Goal: Task Accomplishment & Management: Manage account settings

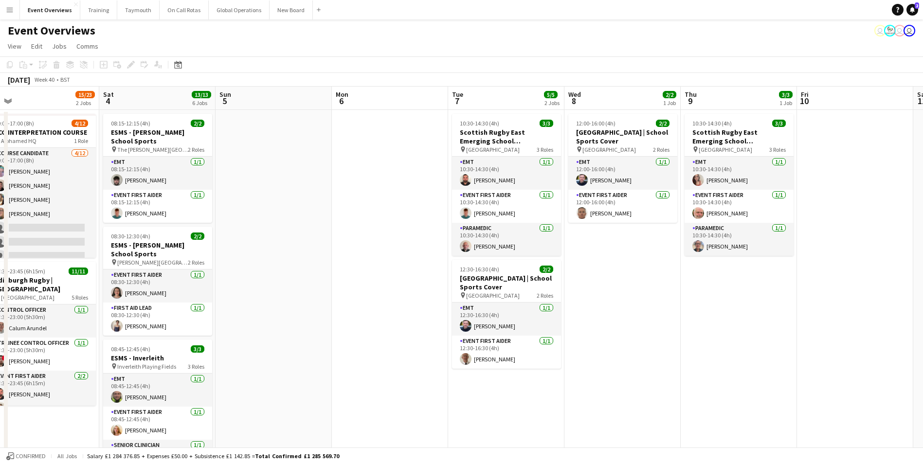
drag, startPoint x: 689, startPoint y: 220, endPoint x: 318, endPoint y: 297, distance: 378.3
click at [319, 295] on app-calendar-viewport "Tue 30 Wed 1 Thu 2 Fri 3 15/23 2 Jobs Sat 4 13/13 6 Jobs Sun 5 Mon 6 Tue 7 5/5 …" at bounding box center [461, 461] width 923 height 749
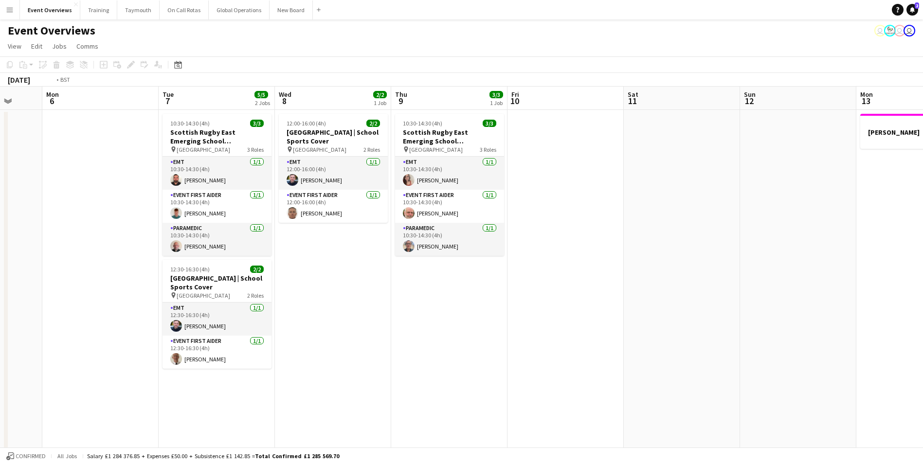
drag, startPoint x: 738, startPoint y: 329, endPoint x: 314, endPoint y: 363, distance: 425.2
click at [310, 363] on app-calendar-viewport "Fri 3 15/23 2 Jobs Sat 4 13/13 6 Jobs Sun 5 Mon 6 Tue 7 5/5 2 Jobs Wed 8 2/2 1 …" at bounding box center [461, 461] width 923 height 749
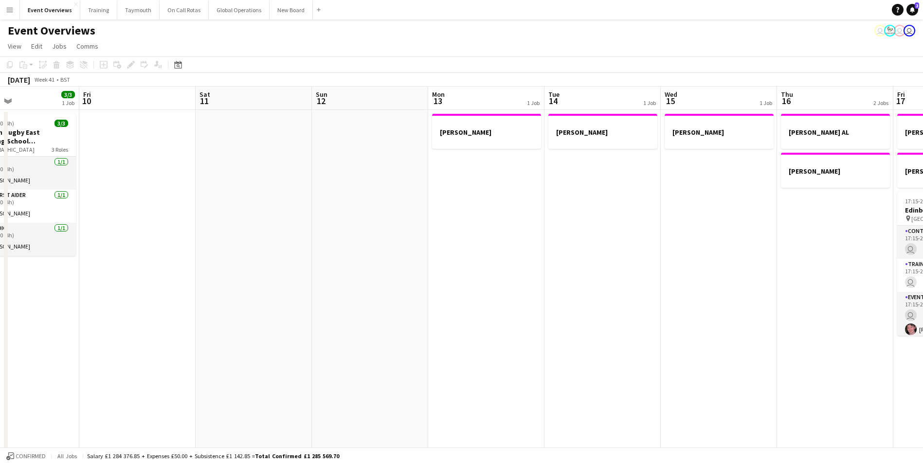
drag, startPoint x: 440, startPoint y: 341, endPoint x: 330, endPoint y: 343, distance: 110.0
click at [324, 345] on app-calendar-viewport "Mon 6 Tue 7 5/5 2 Jobs Wed 8 2/2 1 Job Thu 9 3/3 1 Job Fri 10 Sat 11 Sun 12 Mon…" at bounding box center [461, 461] width 923 height 749
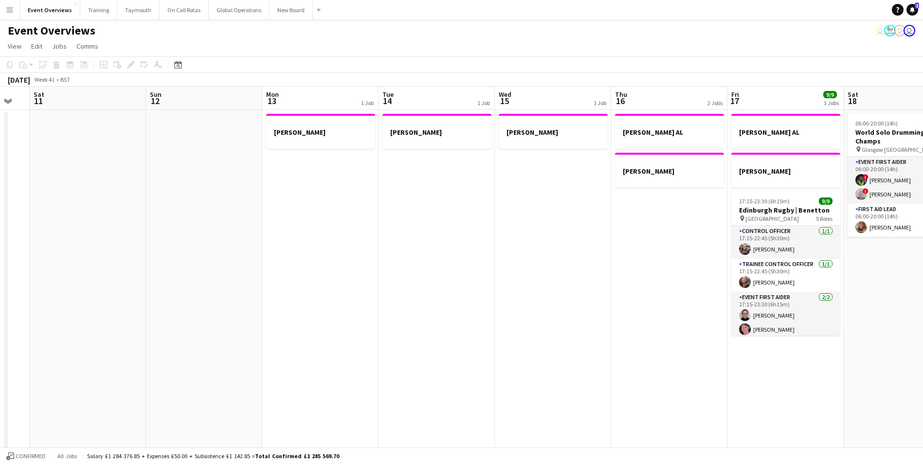
drag, startPoint x: 606, startPoint y: 318, endPoint x: 329, endPoint y: 335, distance: 277.5
click at [310, 336] on app-calendar-viewport "Wed 8 2/2 1 Job Thu 9 3/3 1 Job Fri 10 Sat 11 Sun 12 Mon 13 1 Job Tue 14 1 Job …" at bounding box center [461, 461] width 923 height 749
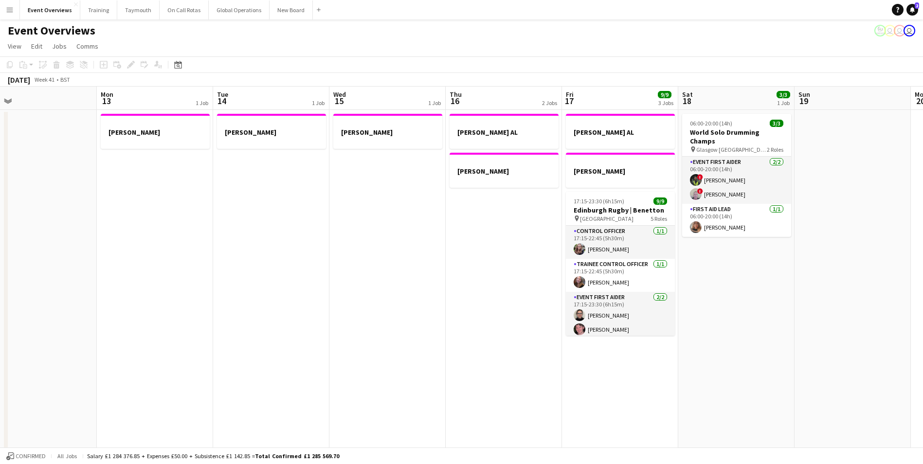
click at [8, 7] on app-icon "Menu" at bounding box center [10, 10] width 8 height 8
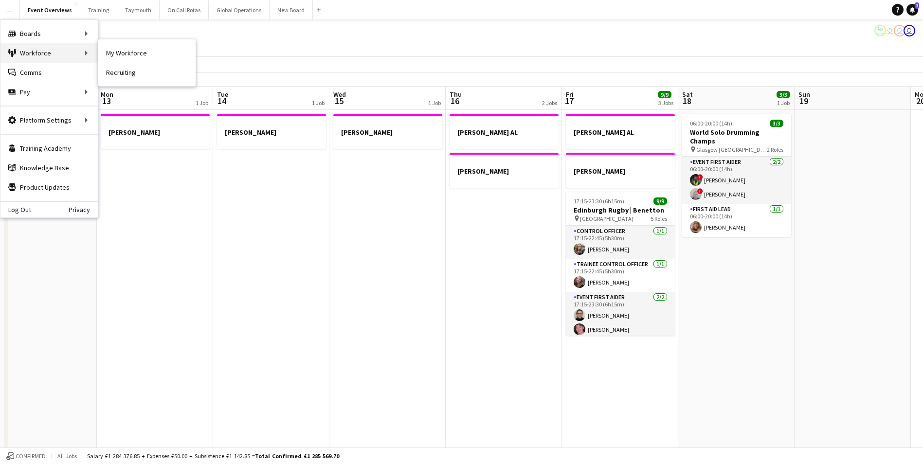
click at [37, 51] on div "Workforce Workforce" at bounding box center [48, 52] width 97 height 19
click at [148, 53] on link "My Workforce" at bounding box center [146, 52] width 97 height 19
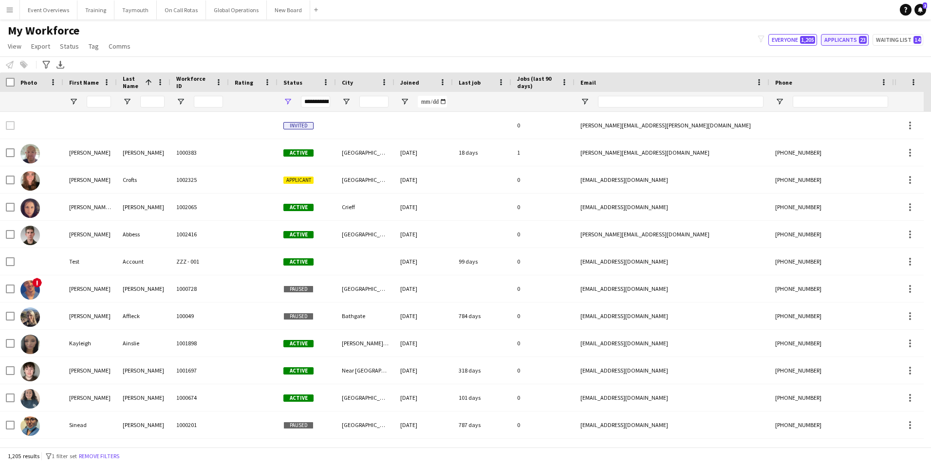
click at [841, 39] on button "Applicants 23" at bounding box center [845, 40] width 48 height 12
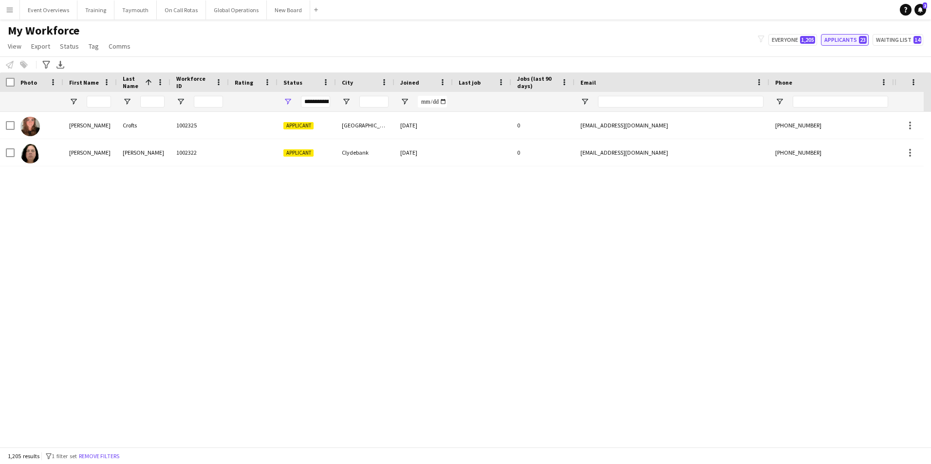
type input "**********"
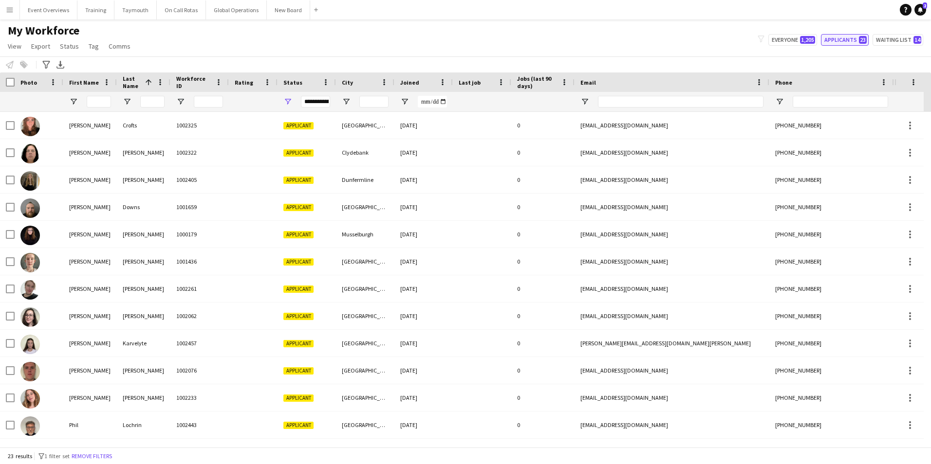
click at [836, 37] on button "Applicants 23" at bounding box center [845, 40] width 48 height 12
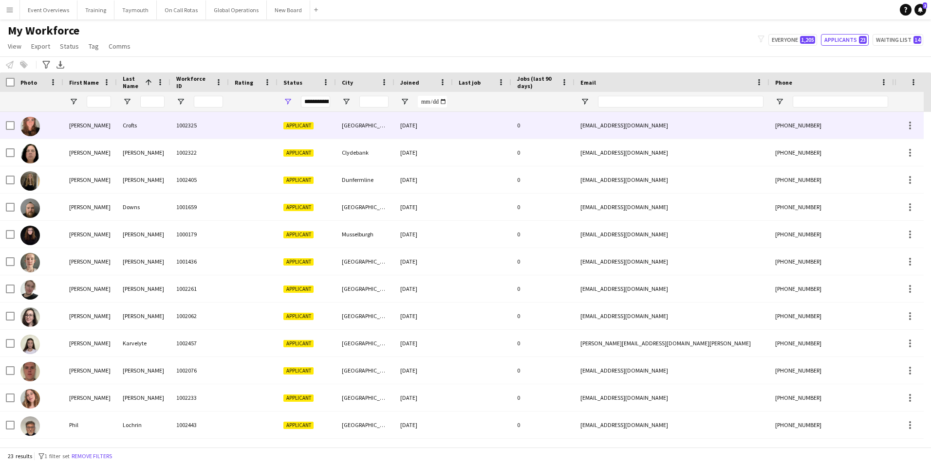
click at [77, 125] on div "[PERSON_NAME]" at bounding box center [90, 125] width 54 height 27
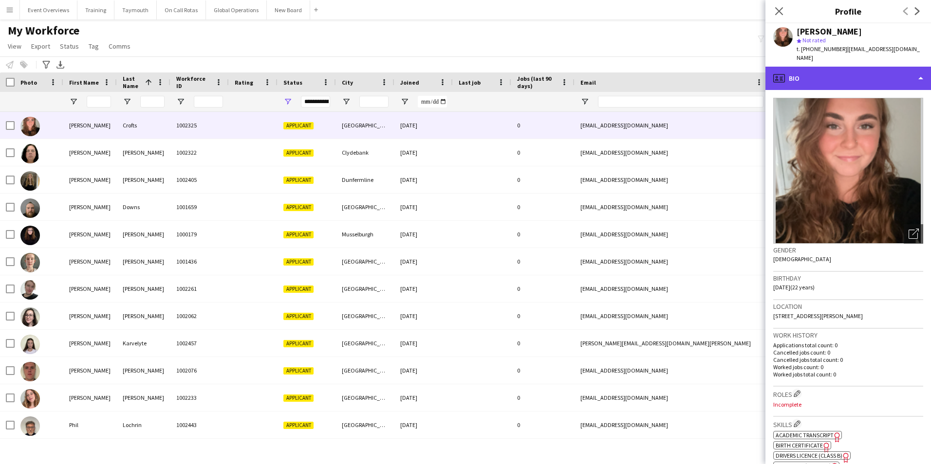
click at [850, 68] on div "profile Bio" at bounding box center [847, 78] width 165 height 23
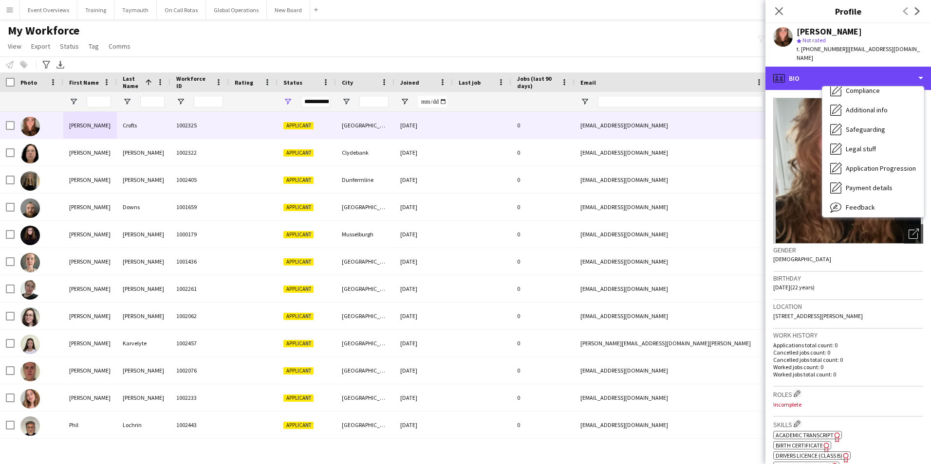
scroll to position [169, 0]
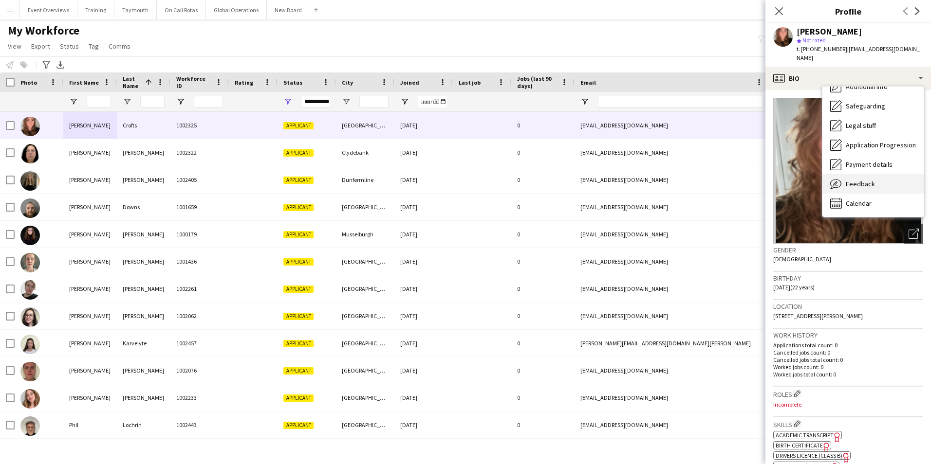
click at [858, 180] on span "Feedback" at bounding box center [859, 184] width 29 height 9
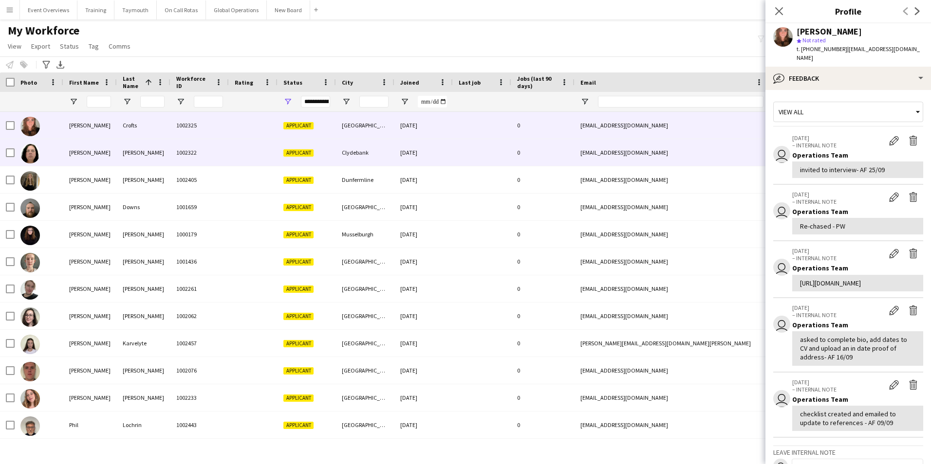
click at [82, 153] on div "[PERSON_NAME]" at bounding box center [90, 152] width 54 height 27
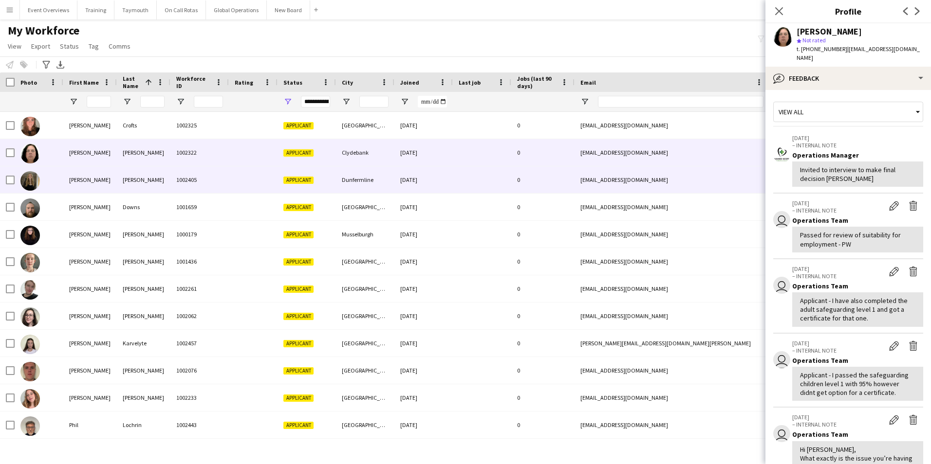
click at [75, 182] on div "[PERSON_NAME]" at bounding box center [90, 179] width 54 height 27
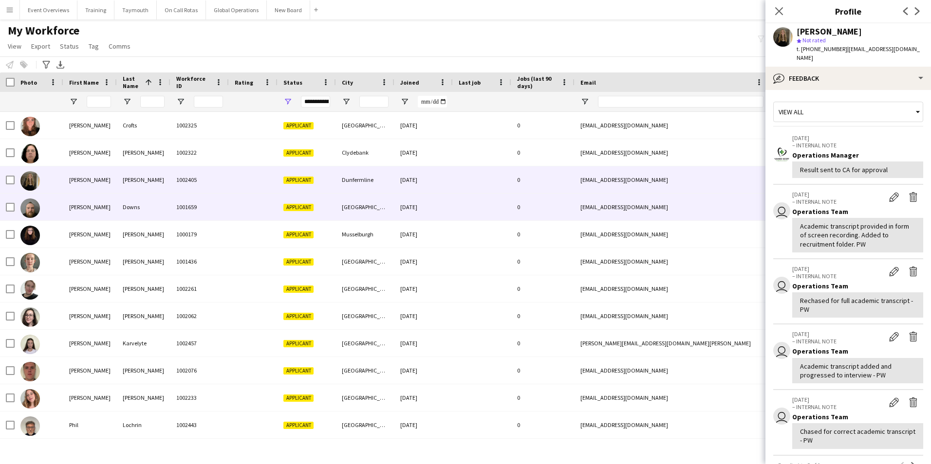
click at [74, 204] on div "[PERSON_NAME]" at bounding box center [90, 207] width 54 height 27
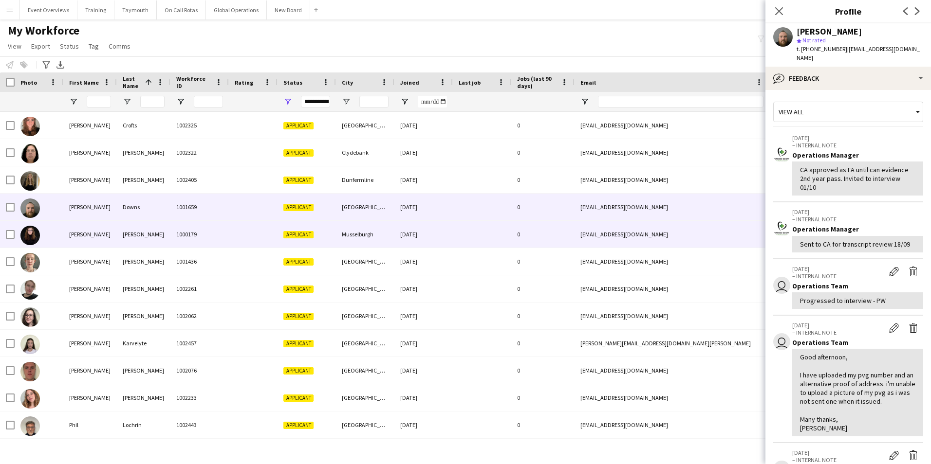
click at [76, 234] on div "[PERSON_NAME]" at bounding box center [90, 234] width 54 height 27
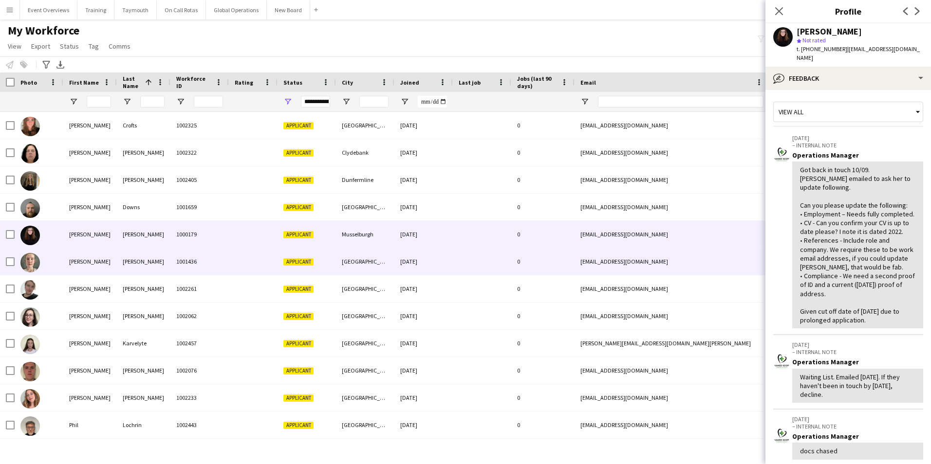
click at [75, 260] on div "[PERSON_NAME]" at bounding box center [90, 261] width 54 height 27
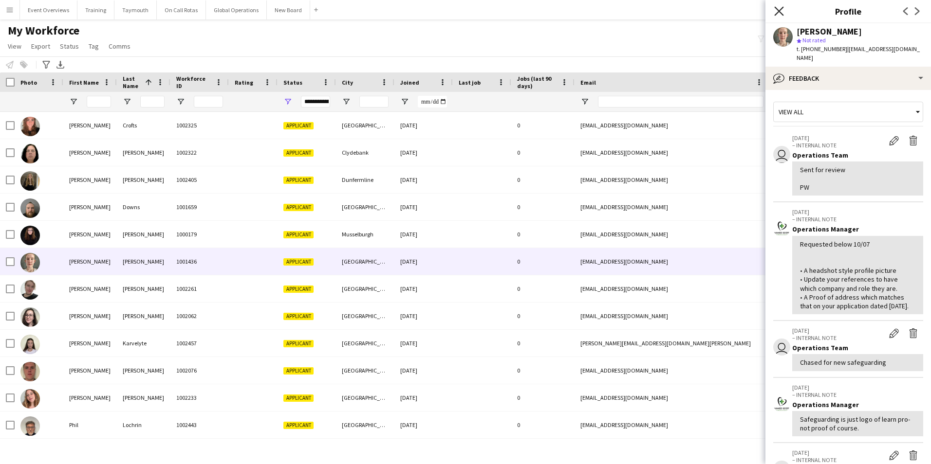
click at [778, 9] on icon "Close pop-in" at bounding box center [778, 10] width 9 height 9
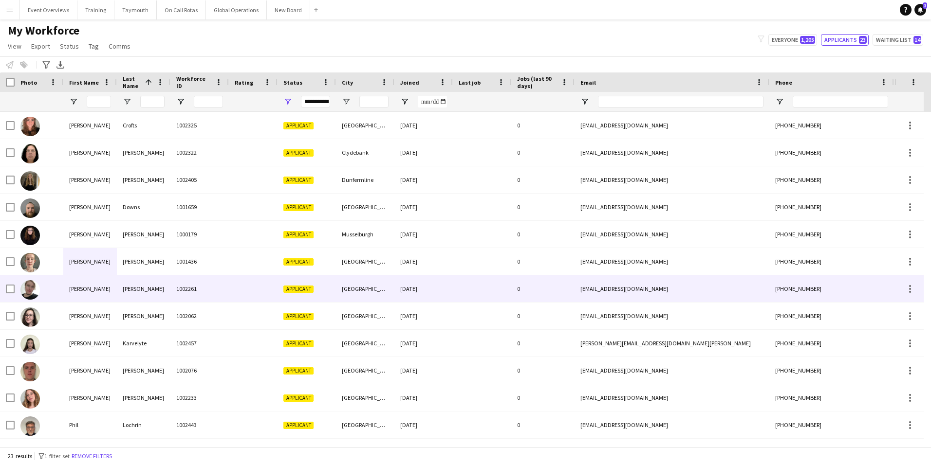
click at [78, 288] on div "[PERSON_NAME]" at bounding box center [90, 288] width 54 height 27
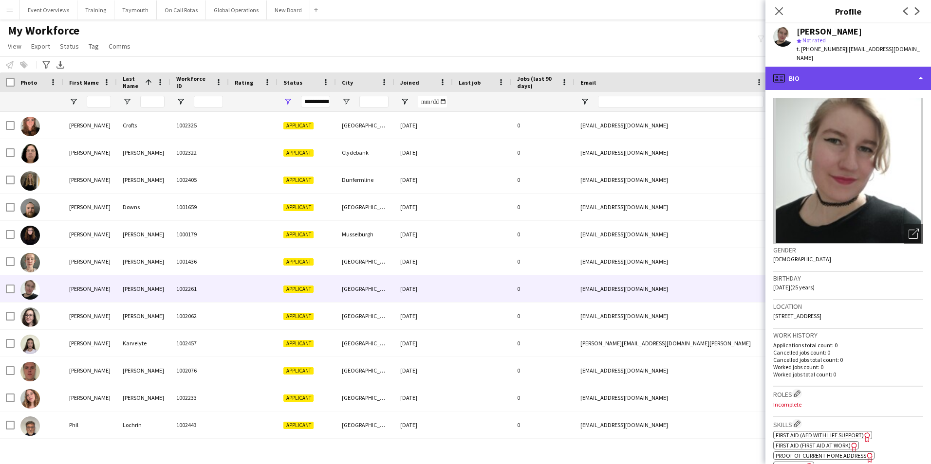
click at [824, 69] on div "profile Bio" at bounding box center [847, 78] width 165 height 23
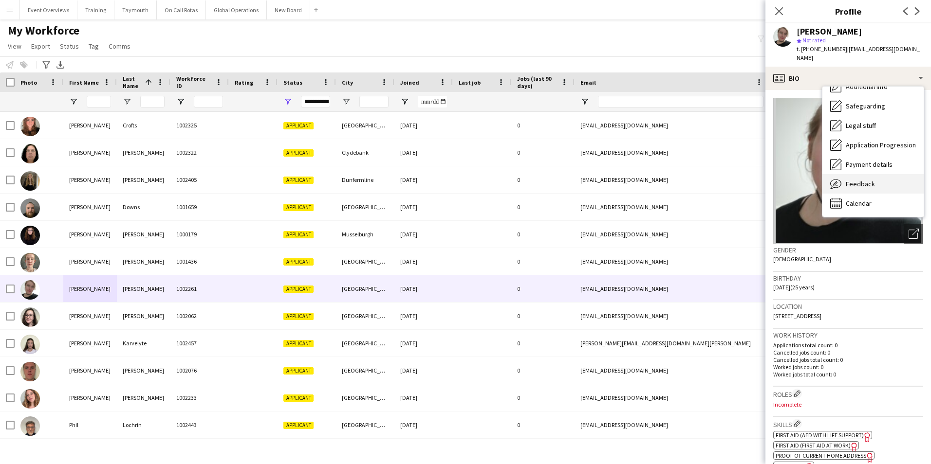
click at [858, 180] on span "Feedback" at bounding box center [859, 184] width 29 height 9
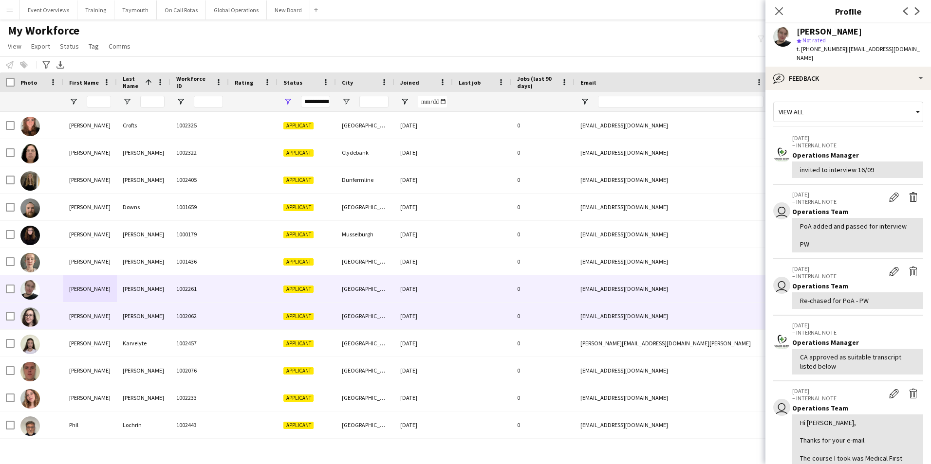
click at [74, 316] on div "[PERSON_NAME]" at bounding box center [90, 316] width 54 height 27
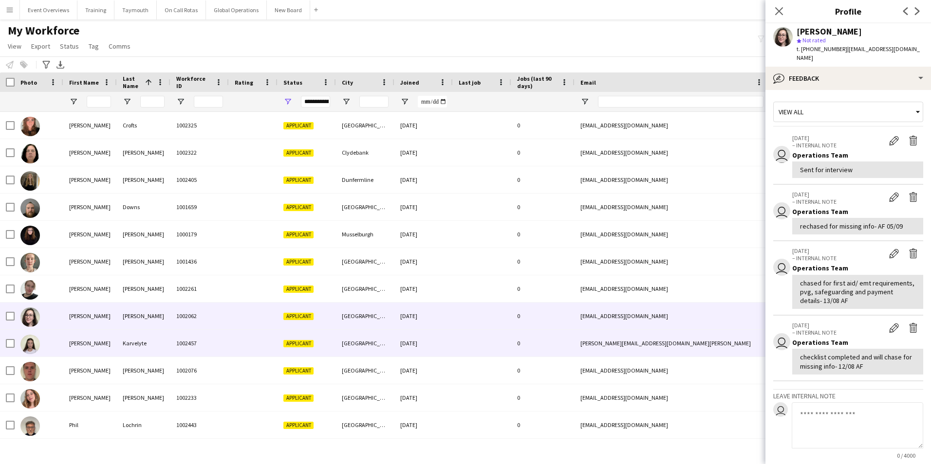
click at [78, 340] on div "[PERSON_NAME]" at bounding box center [90, 343] width 54 height 27
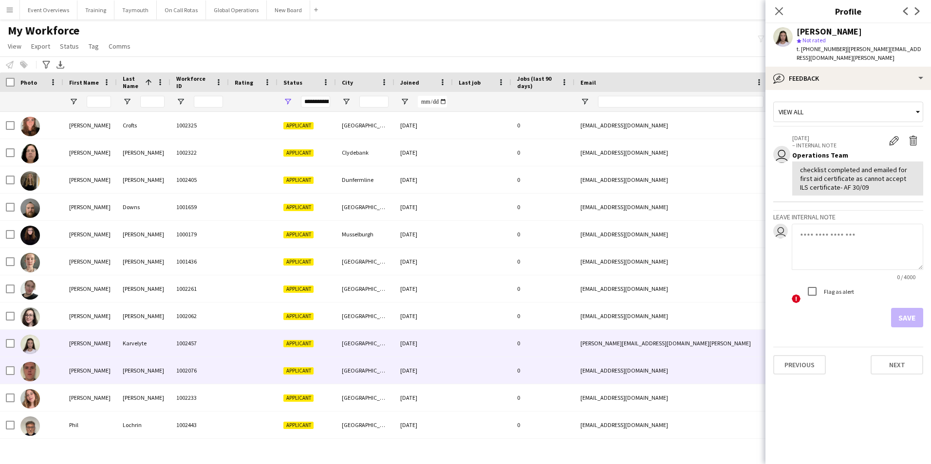
click at [79, 369] on div "[PERSON_NAME]" at bounding box center [90, 370] width 54 height 27
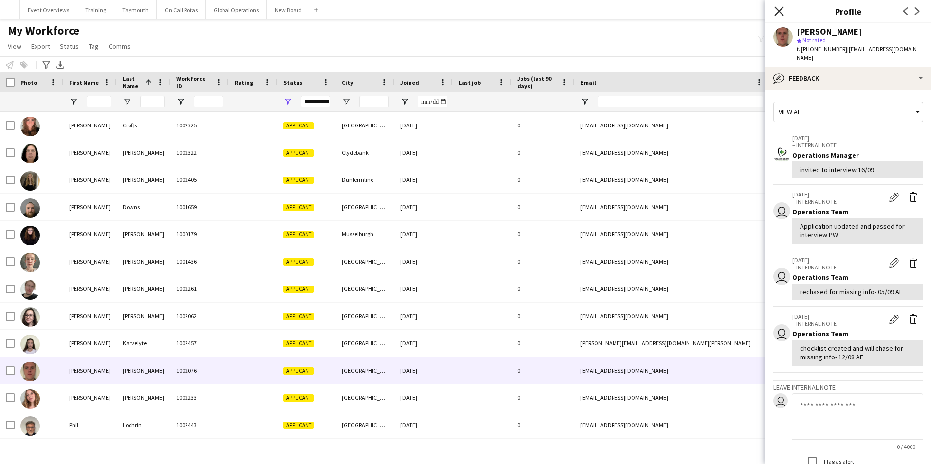
click at [781, 11] on icon "Close pop-in" at bounding box center [778, 10] width 9 height 9
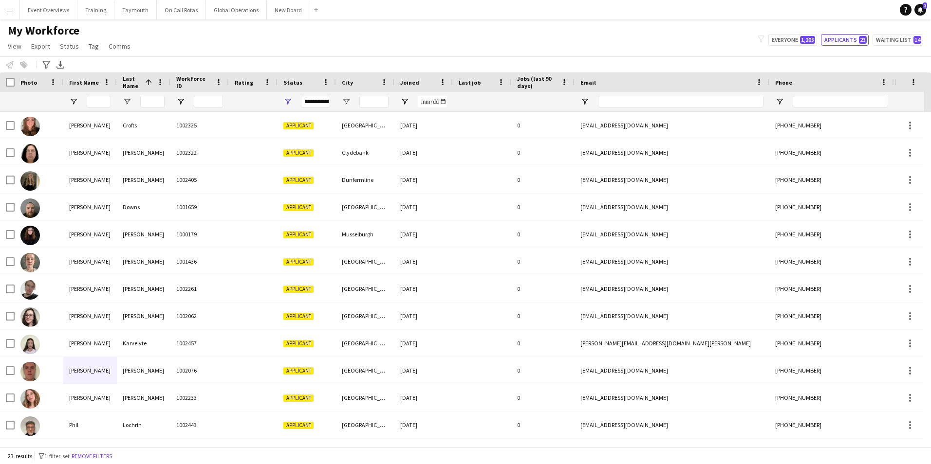
click at [9, 10] on app-icon "Menu" at bounding box center [10, 10] width 8 height 8
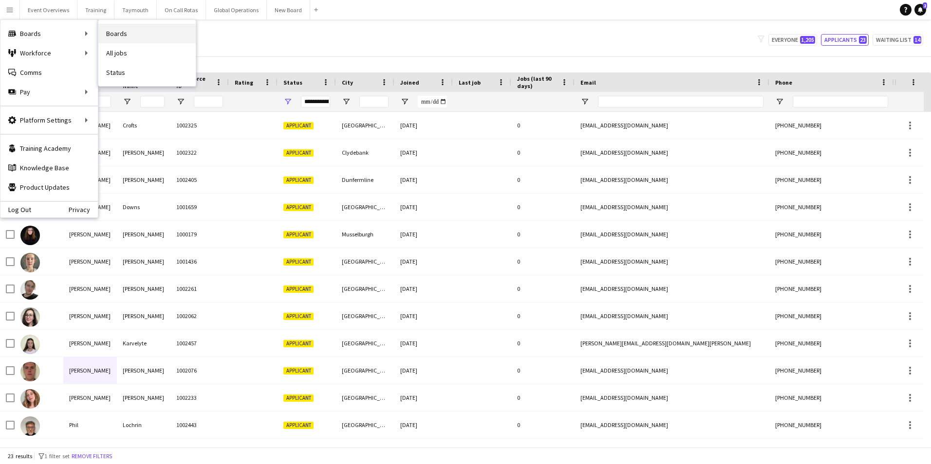
click at [110, 31] on link "Boards" at bounding box center [146, 33] width 97 height 19
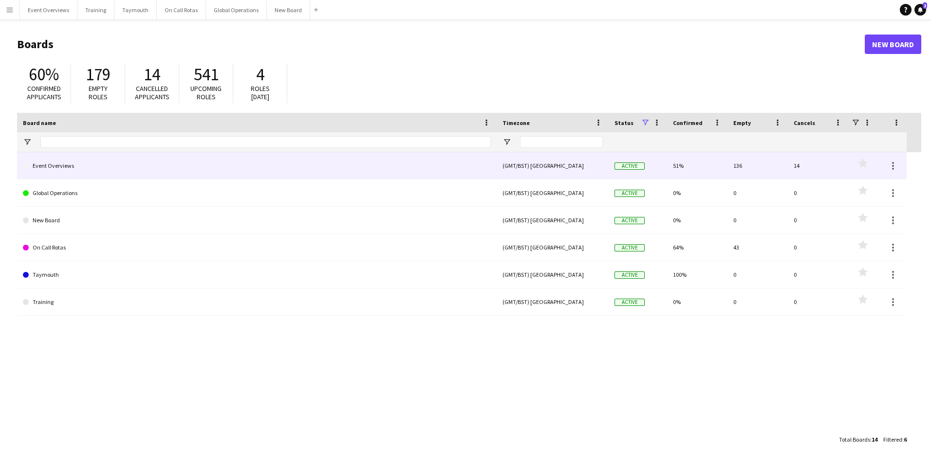
click at [62, 163] on link "Event Overviews" at bounding box center [257, 165] width 468 height 27
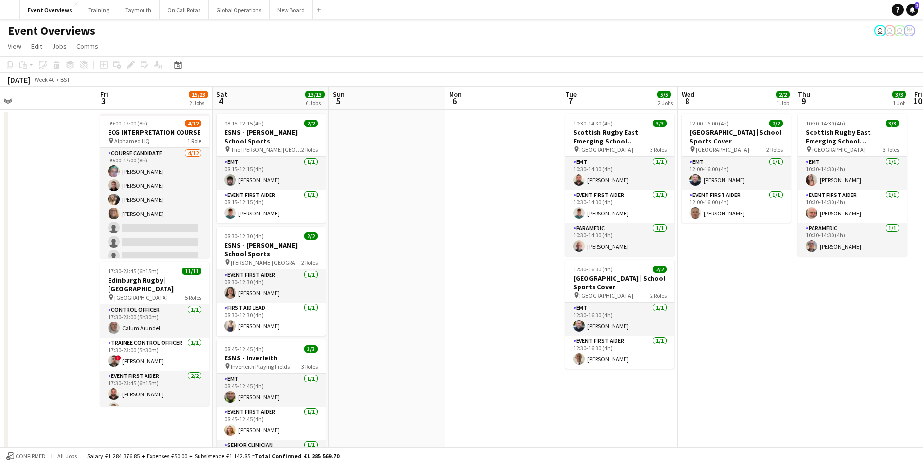
drag, startPoint x: 670, startPoint y: 188, endPoint x: 355, endPoint y: 212, distance: 315.8
click at [355, 212] on app-calendar-viewport "Mon 29 Tue 30 Wed 1 Thu 2 Fri 3 15/23 2 Jobs Sat 4 13/13 6 Jobs Sun 5 Mon 6 Tue…" at bounding box center [461, 461] width 923 height 749
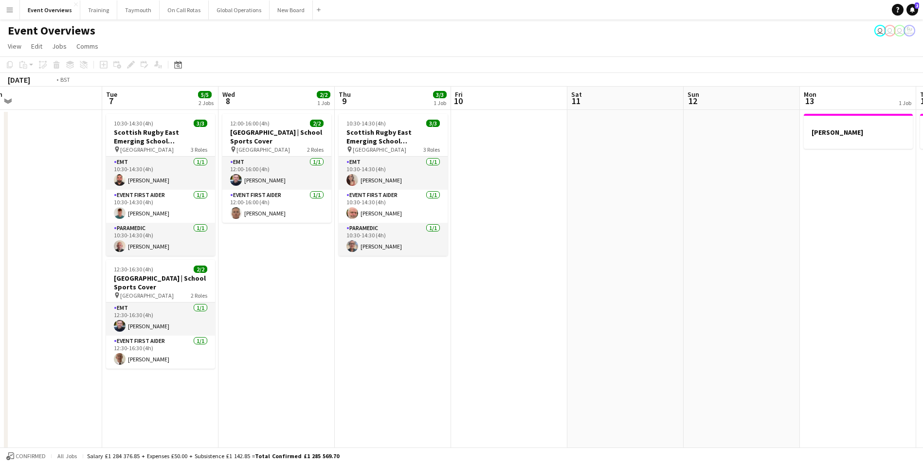
scroll to position [0, 384]
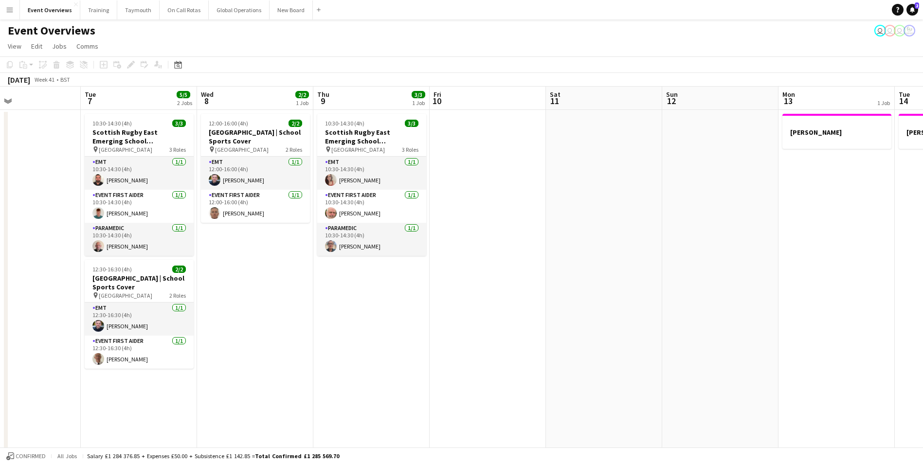
drag, startPoint x: 770, startPoint y: 339, endPoint x: 351, endPoint y: 343, distance: 418.6
click at [351, 343] on app-calendar-viewport "Fri 3 15/23 2 Jobs Sat 4 13/13 6 Jobs Sun 5 Mon 6 Tue 7 5/5 2 Jobs Wed 8 2/2 1 …" at bounding box center [461, 461] width 923 height 749
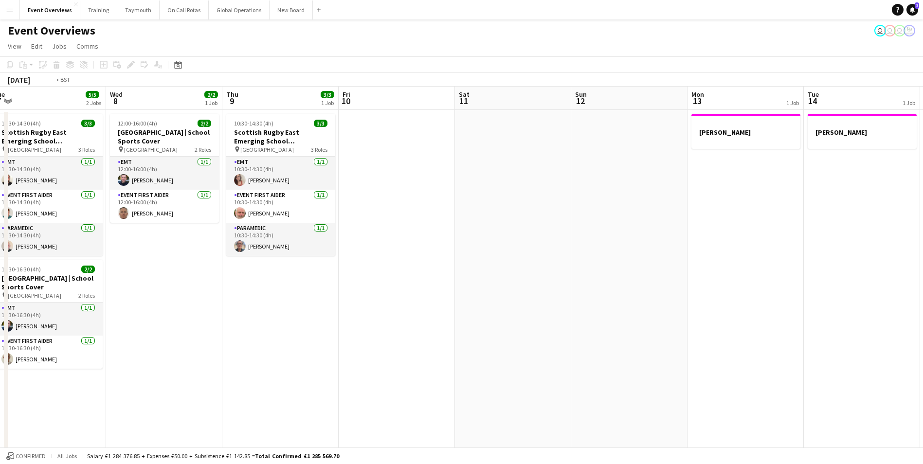
drag, startPoint x: 662, startPoint y: 247, endPoint x: 921, endPoint y: 197, distance: 263.3
click at [921, 197] on app-calendar-viewport "Sun 5 Mon 6 Tue 7 5/5 2 Jobs Wed 8 2/2 1 Job Thu 9 3/3 1 Job Fri 10 Sat 11 Sun …" at bounding box center [461, 461] width 923 height 749
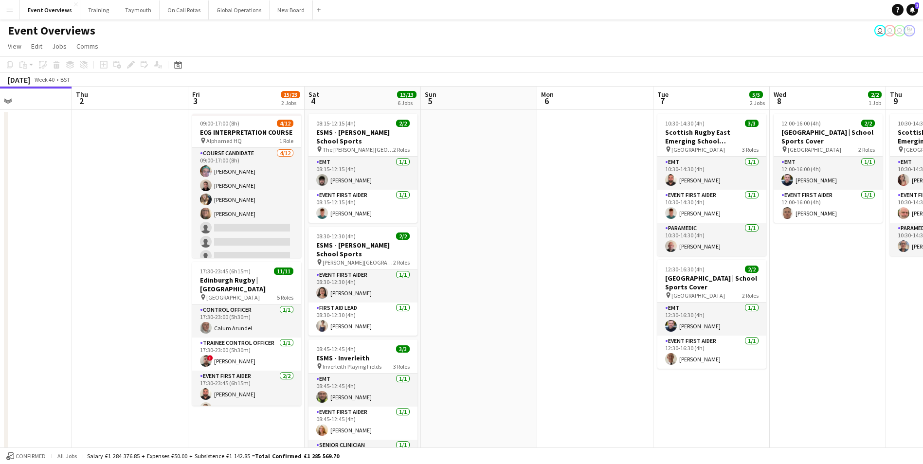
scroll to position [0, 278]
drag, startPoint x: 533, startPoint y: 329, endPoint x: 840, endPoint y: 270, distance: 312.1
click at [846, 269] on app-calendar-viewport "Mon 29 Tue 30 Wed 1 Thu 2 Fri 3 15/23 2 Jobs Sat 4 13/13 6 Jobs Sun 5 Mon 6 Tue…" at bounding box center [461, 461] width 923 height 749
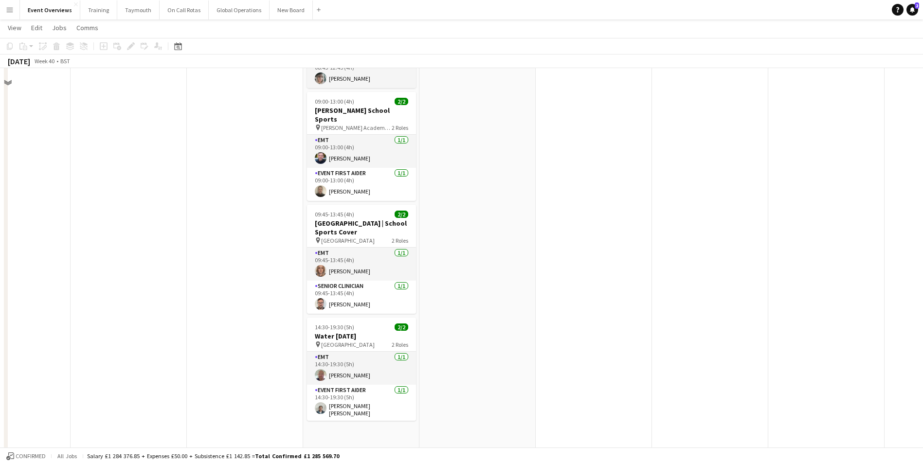
scroll to position [387, 0]
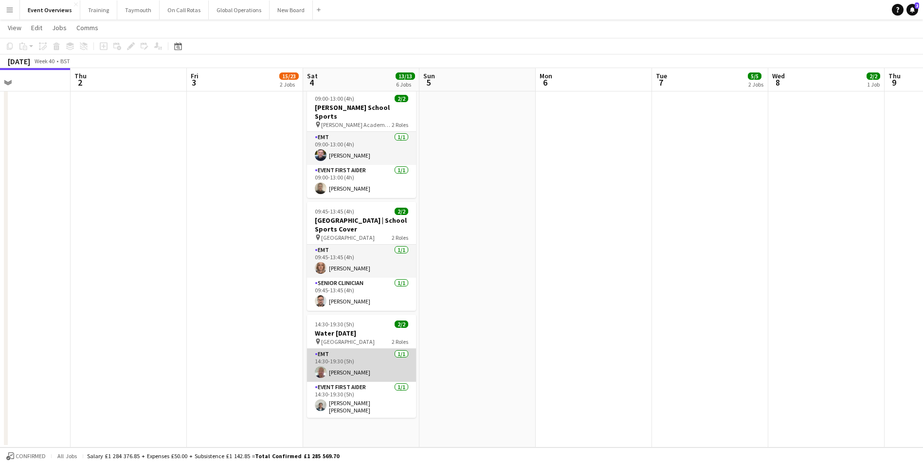
click at [317, 366] on app-user-avatar at bounding box center [321, 372] width 12 height 12
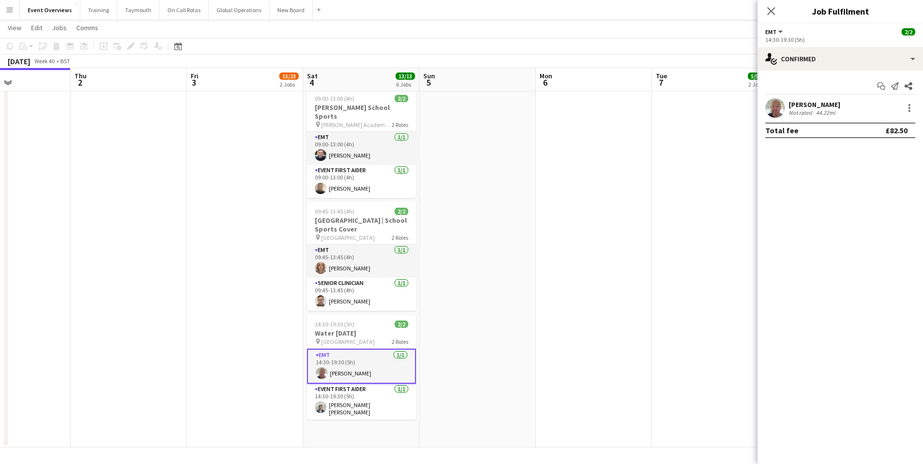
click at [777, 109] on app-user-avatar at bounding box center [775, 107] width 19 height 19
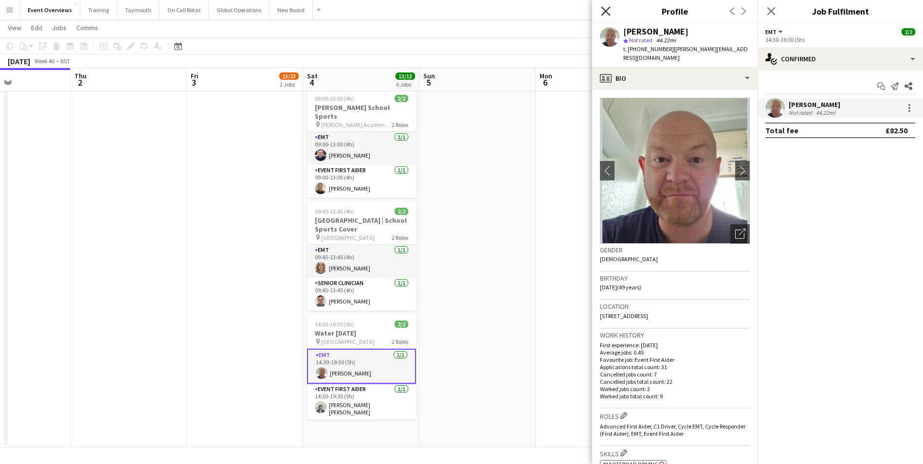
click at [605, 14] on icon "Close pop-in" at bounding box center [605, 10] width 9 height 9
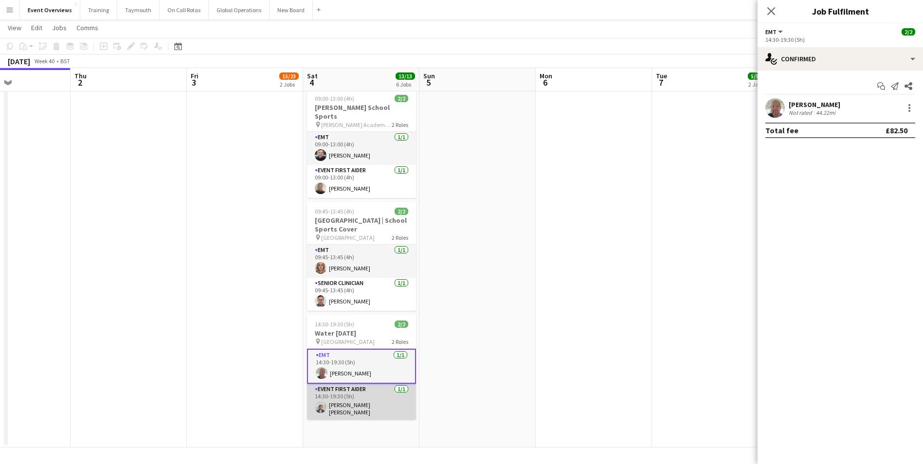
click at [314, 397] on app-card-role "Event First Aider [DATE] 14:30-19:30 (5h) [PERSON_NAME] [PERSON_NAME]" at bounding box center [361, 402] width 109 height 36
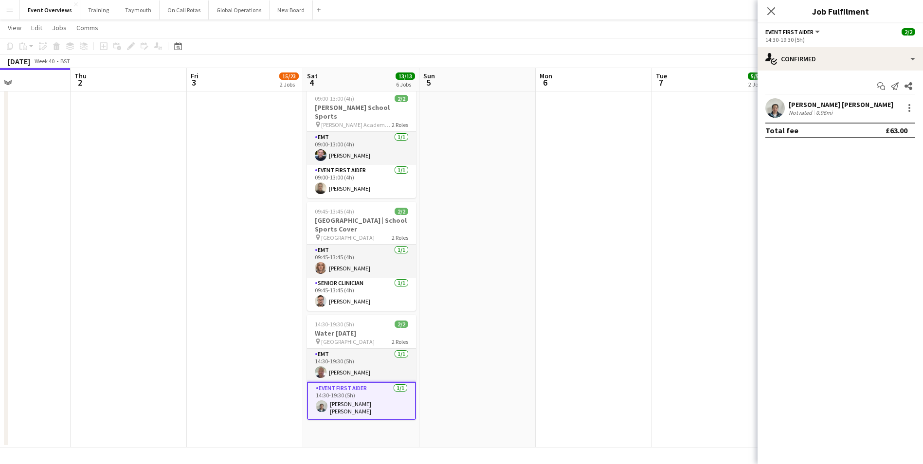
click at [772, 106] on app-user-avatar at bounding box center [775, 107] width 19 height 19
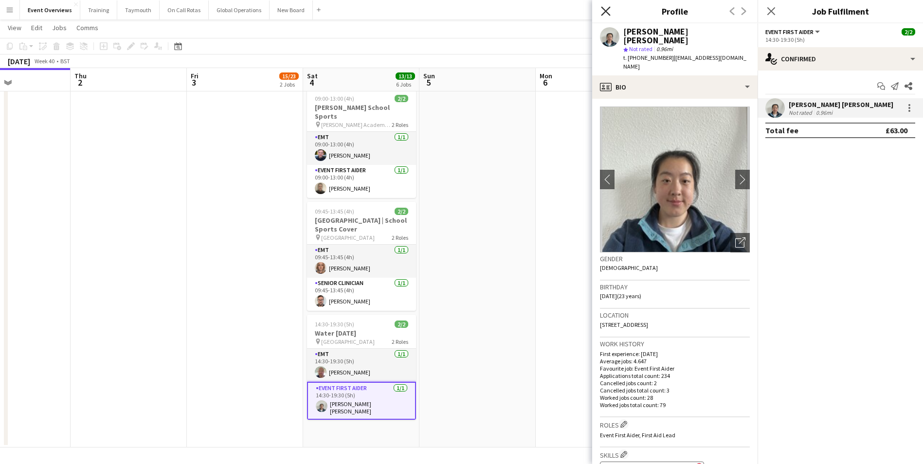
click at [605, 11] on icon at bounding box center [605, 10] width 9 height 9
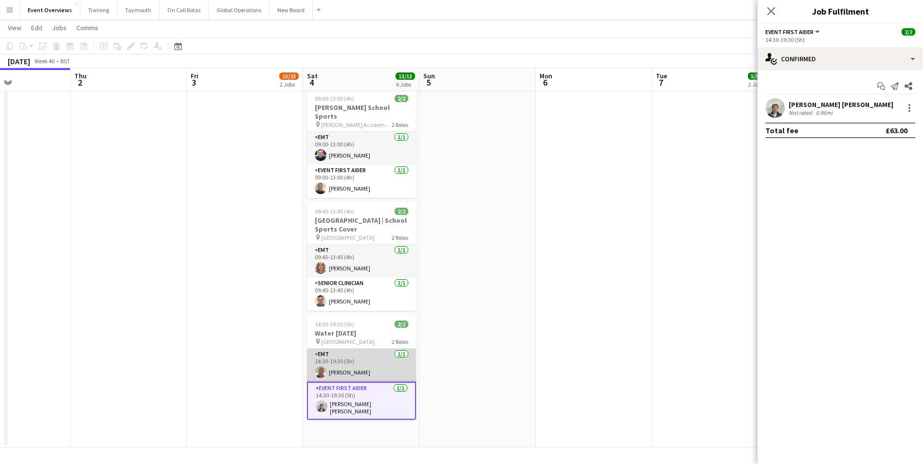
click at [323, 357] on app-card-role "EMT [DATE] 14:30-19:30 (5h) [PERSON_NAME]" at bounding box center [361, 365] width 109 height 33
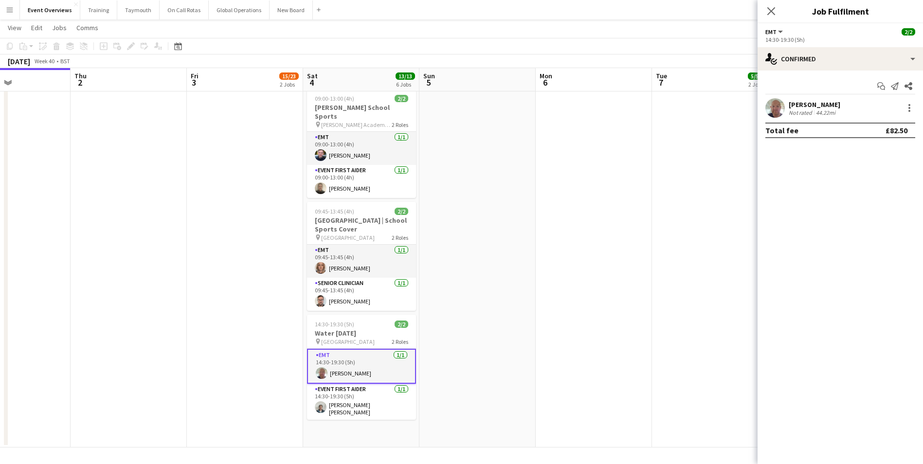
click at [774, 106] on app-user-avatar at bounding box center [775, 107] width 19 height 19
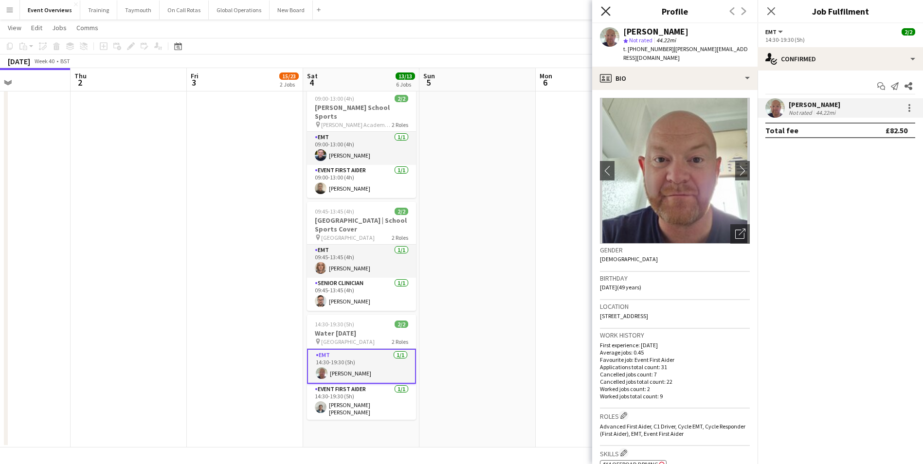
click at [605, 9] on icon "Close pop-in" at bounding box center [605, 10] width 9 height 9
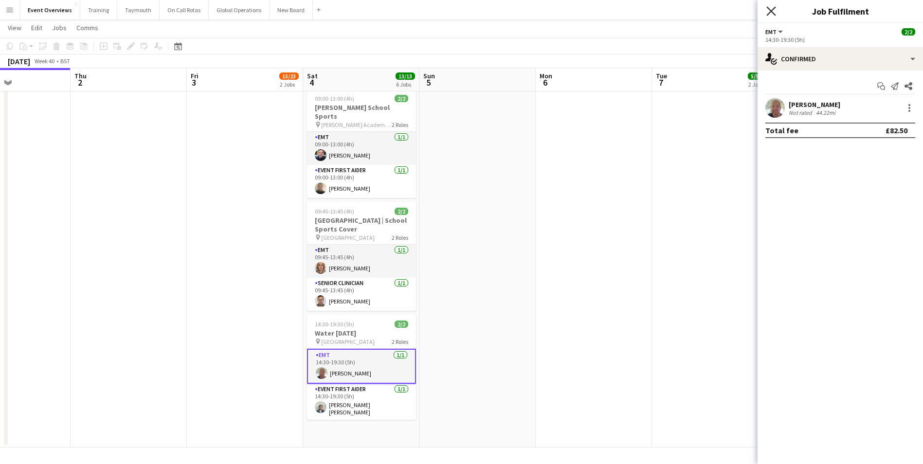
click at [768, 9] on icon "Close pop-in" at bounding box center [771, 10] width 9 height 9
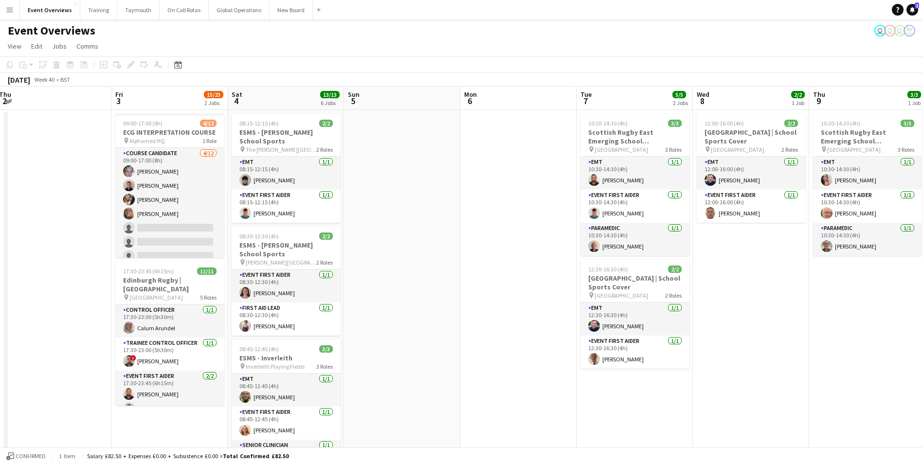
scroll to position [0, 346]
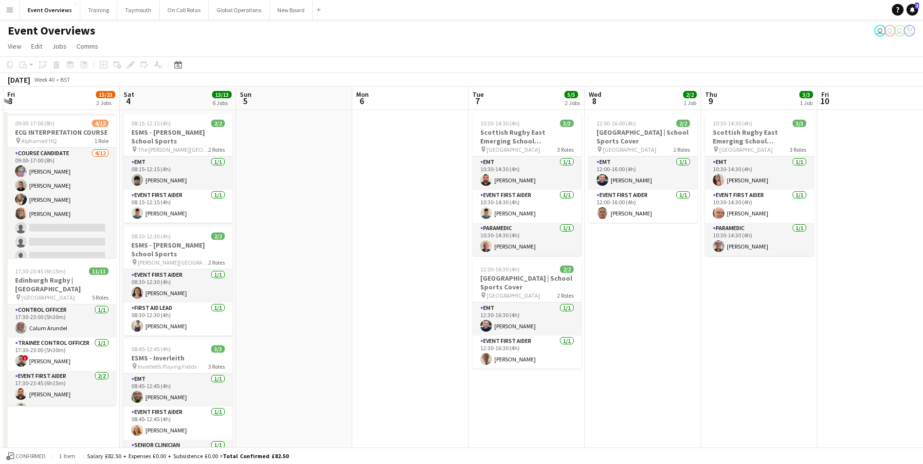
drag, startPoint x: 555, startPoint y: 181, endPoint x: 371, endPoint y: 192, distance: 183.8
click at [371, 192] on app-calendar-viewport "Tue 30 Wed 1 Thu 2 Fri 3 15/23 2 Jobs Sat 4 13/13 6 Jobs Sun 5 Mon 6 Tue 7 5/5 …" at bounding box center [461, 461] width 923 height 749
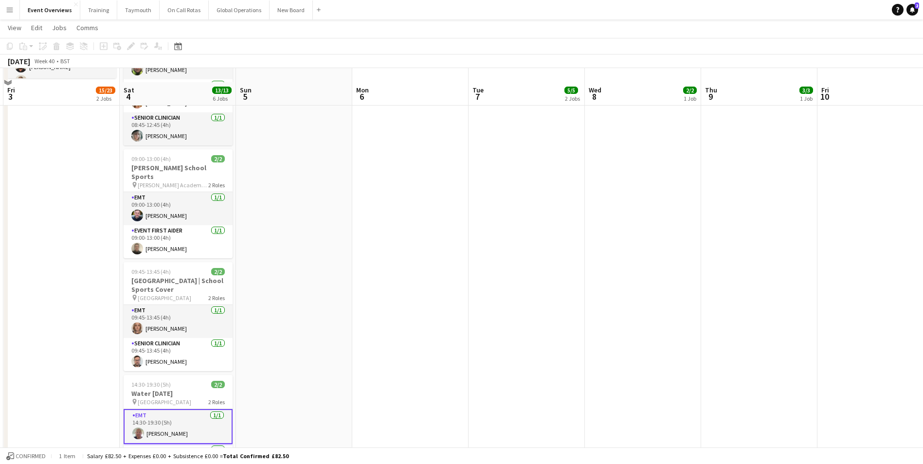
scroll to position [341, 0]
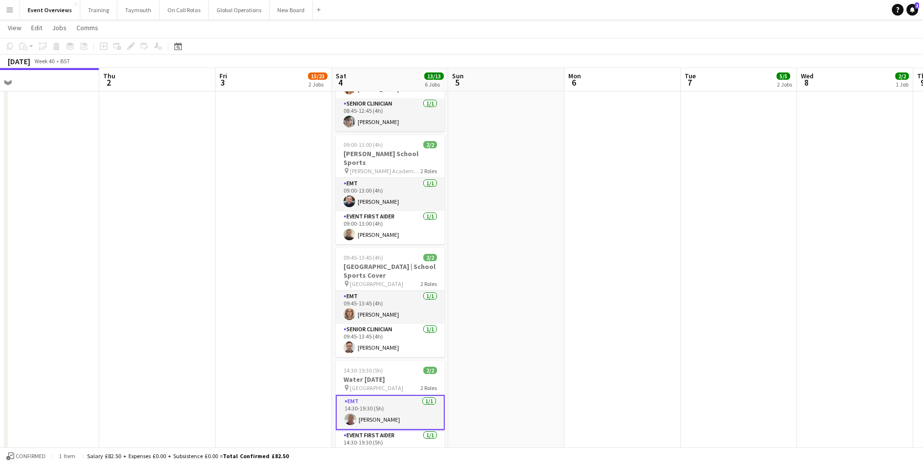
drag, startPoint x: 364, startPoint y: 242, endPoint x: 571, endPoint y: 229, distance: 207.7
click at [580, 228] on app-calendar-viewport "Mon 29 Tue 30 Wed 1 Thu 2 Fri 3 15/23 2 Jobs Sat 4 13/13 6 Jobs Sun 5 Mon 6 Tue…" at bounding box center [461, 95] width 923 height 797
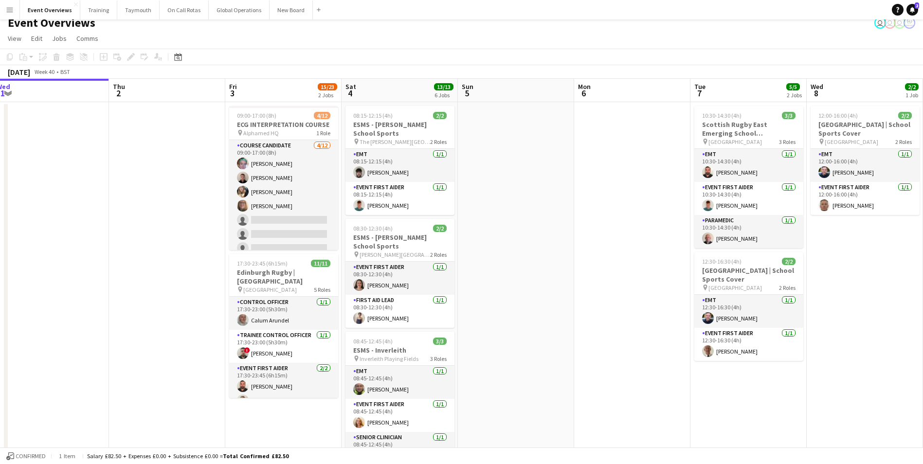
scroll to position [0, 0]
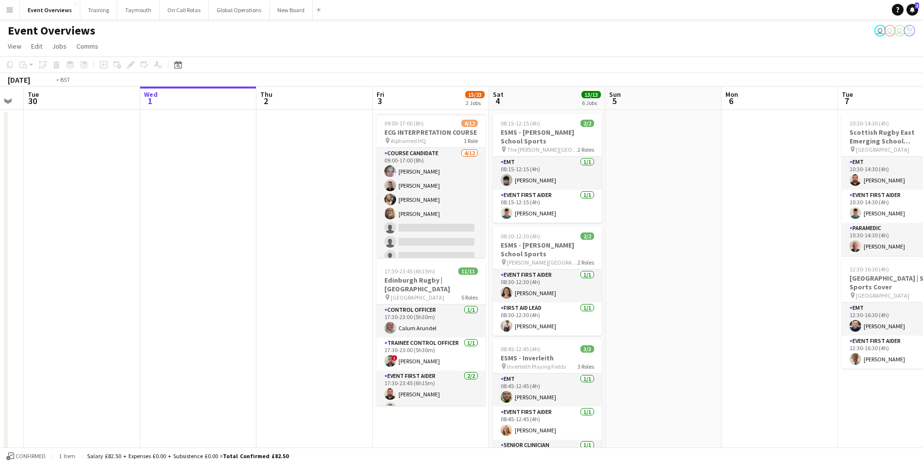
drag, startPoint x: 157, startPoint y: 259, endPoint x: 560, endPoint y: 230, distance: 404.5
click at [560, 230] on app-calendar-viewport "Sun 28 2/2 1 Job Mon 29 Tue 30 Wed 1 Thu 2 Fri 3 15/23 2 Jobs Sat 4 13/13 6 Job…" at bounding box center [461, 461] width 923 height 749
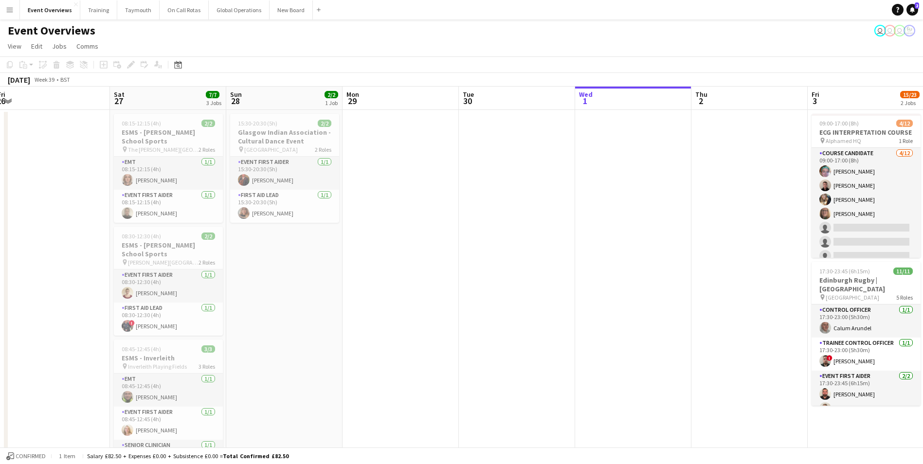
drag, startPoint x: 428, startPoint y: 274, endPoint x: 466, endPoint y: 274, distance: 38.0
click at [466, 274] on app-calendar-viewport "Wed 24 Thu 25 Fri 26 Sat 27 7/7 3 Jobs Sun 28 2/2 1 Job Mon 29 Tue 30 Wed 1 Thu…" at bounding box center [461, 461] width 923 height 749
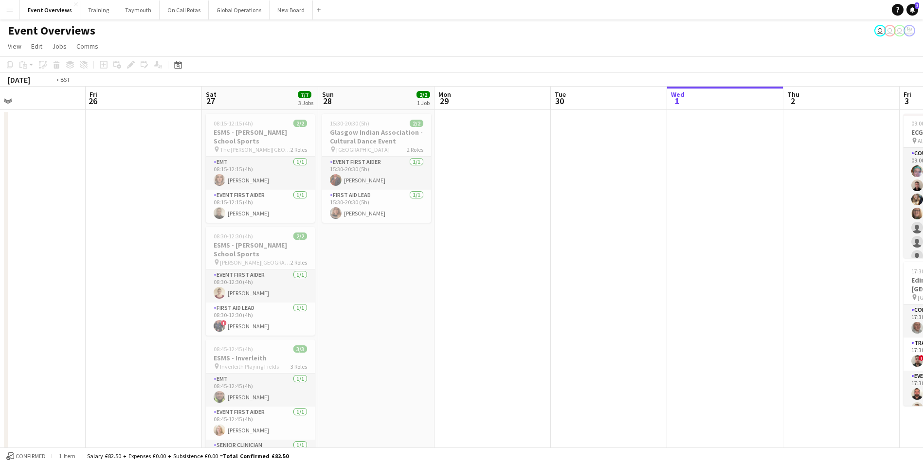
drag, startPoint x: 312, startPoint y: 299, endPoint x: 763, endPoint y: 286, distance: 450.4
click at [763, 287] on app-calendar-viewport "Tue 23 9/9 1 Job Wed 24 2/2 1 Job Thu 25 Fri 26 Sat 27 7/7 3 Jobs Sun 28 2/2 1 …" at bounding box center [461, 461] width 923 height 749
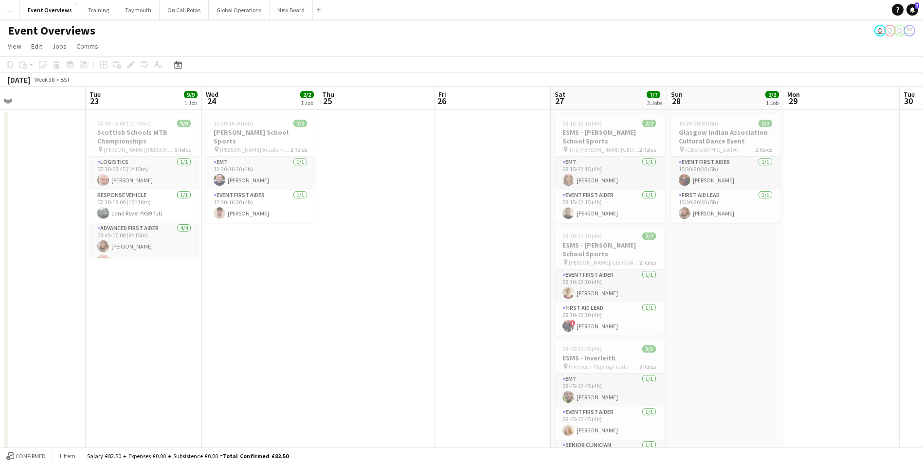
scroll to position [0, 216]
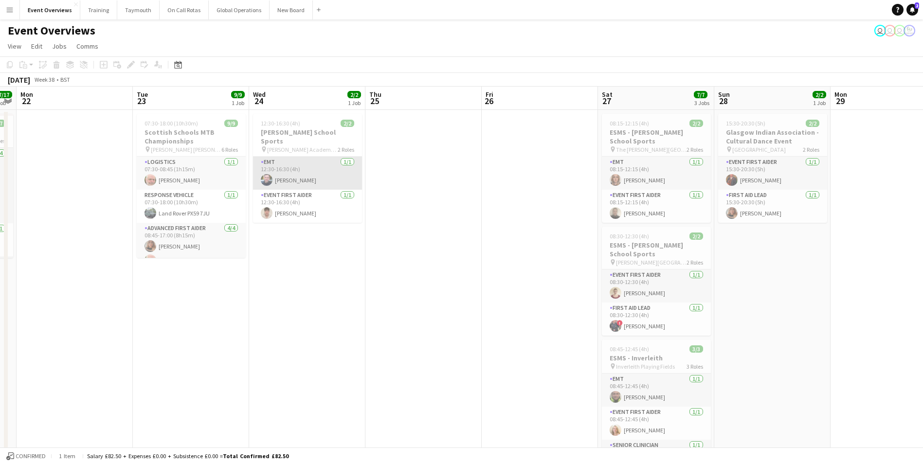
click at [268, 174] on app-user-avatar at bounding box center [267, 180] width 12 height 12
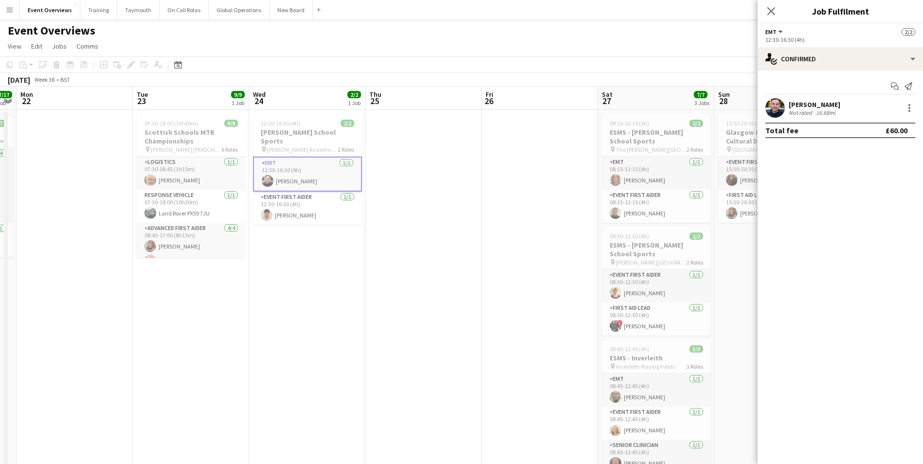
click at [776, 103] on app-user-avatar at bounding box center [775, 107] width 19 height 19
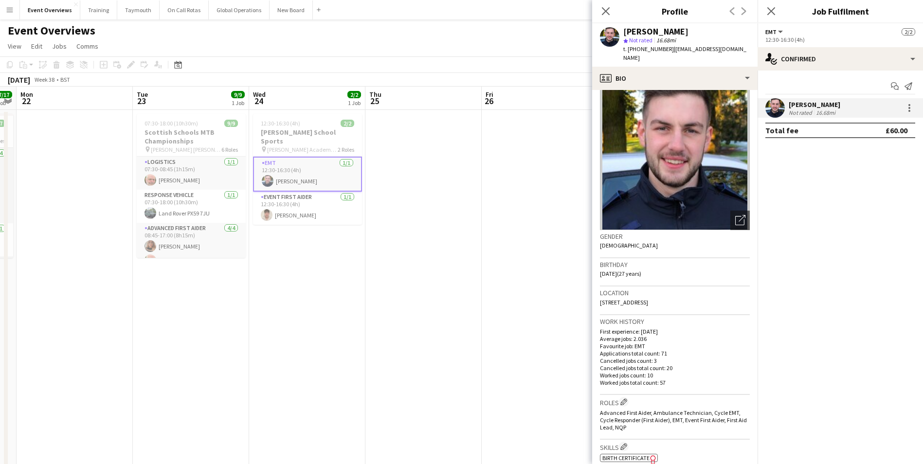
scroll to position [0, 0]
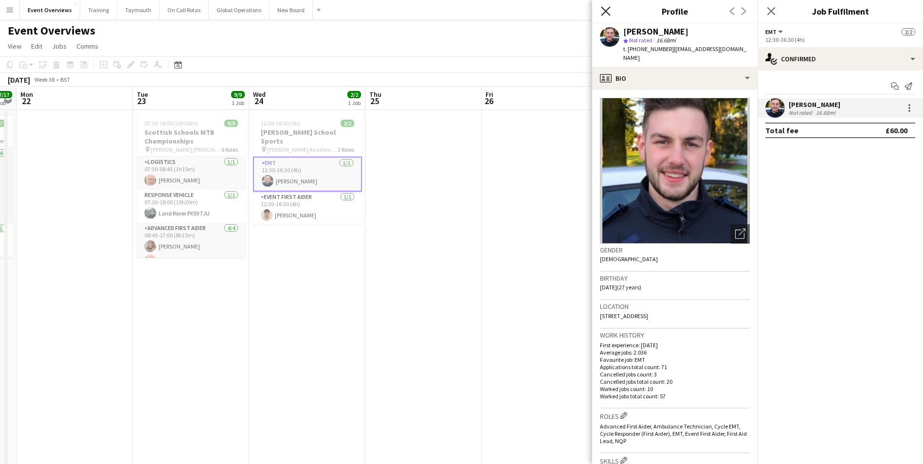
click at [606, 9] on icon "Close pop-in" at bounding box center [605, 10] width 9 height 9
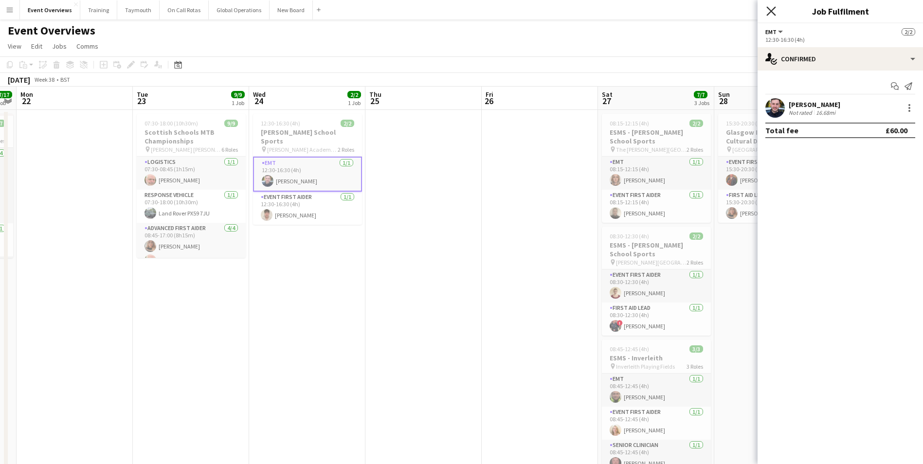
click at [772, 10] on icon at bounding box center [771, 10] width 9 height 9
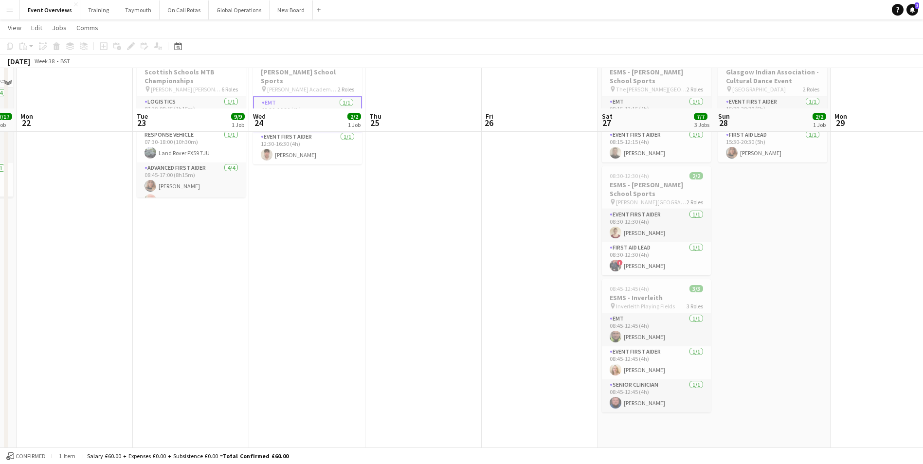
scroll to position [49, 0]
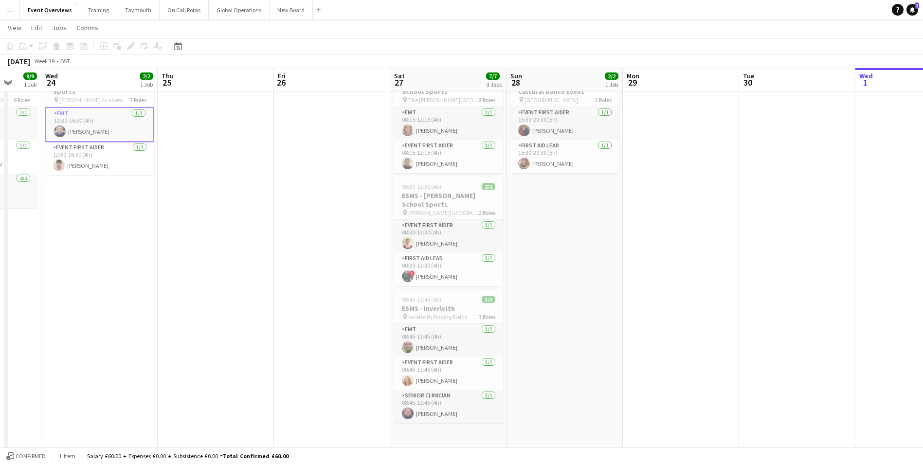
drag, startPoint x: 490, startPoint y: 369, endPoint x: 76, endPoint y: 352, distance: 414.0
click at [81, 352] on app-calendar-viewport "Sat 20 30/30 4 Jobs Sun 21 17/17 1 Job Mon 22 Tue 23 9/9 1 Job Wed 24 2/2 1 Job…" at bounding box center [461, 387] width 923 height 797
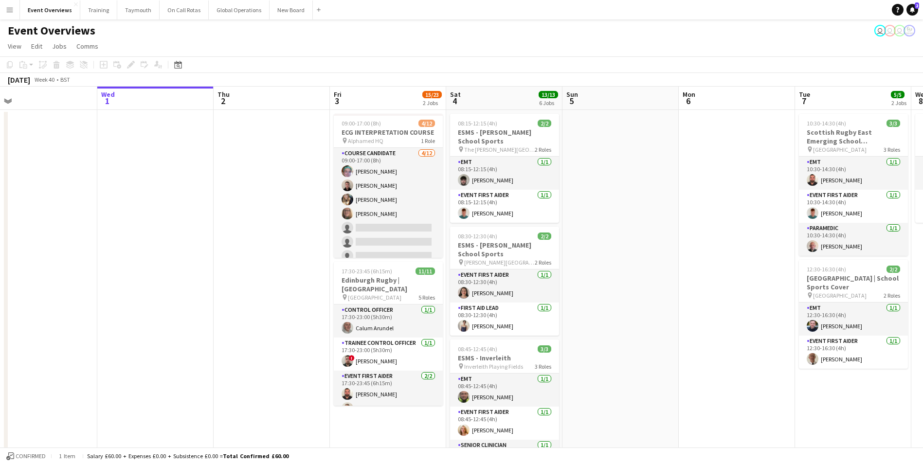
scroll to position [0, 380]
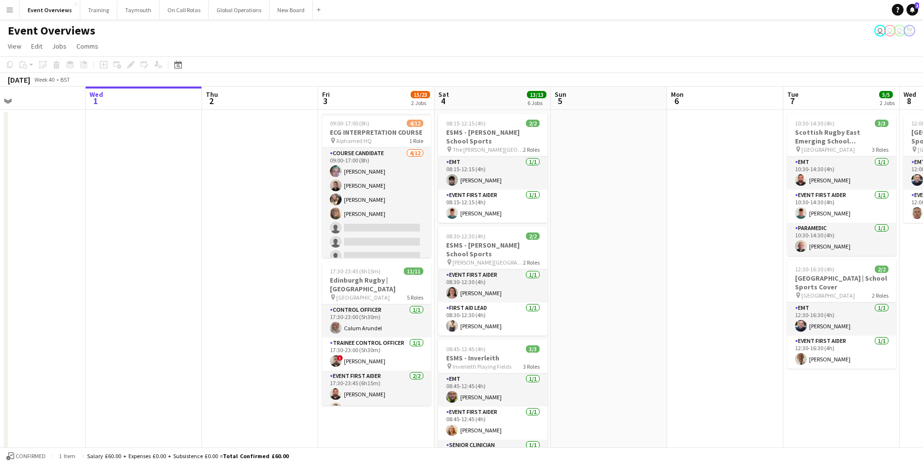
drag, startPoint x: 570, startPoint y: 315, endPoint x: -37, endPoint y: 297, distance: 607.6
click at [0, 297] on html "Menu Boards Boards Boards All jobs Status Workforce Workforce My Workforce Recr…" at bounding box center [461, 426] width 923 height 852
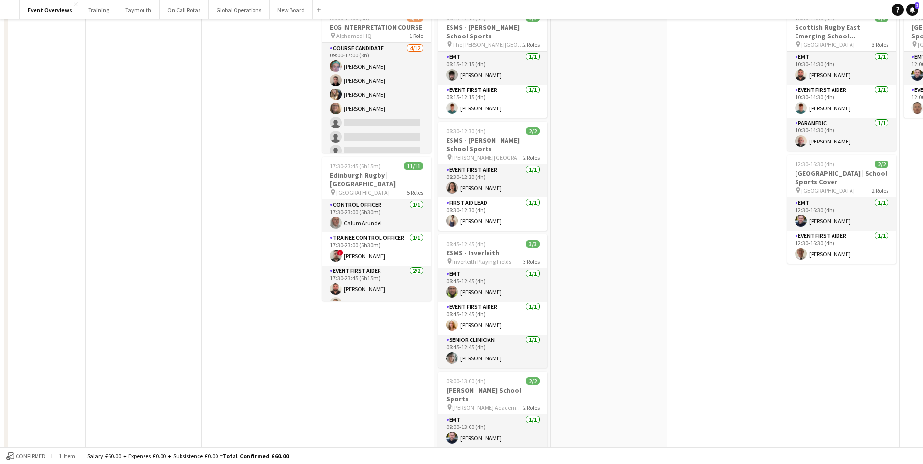
scroll to position [0, 0]
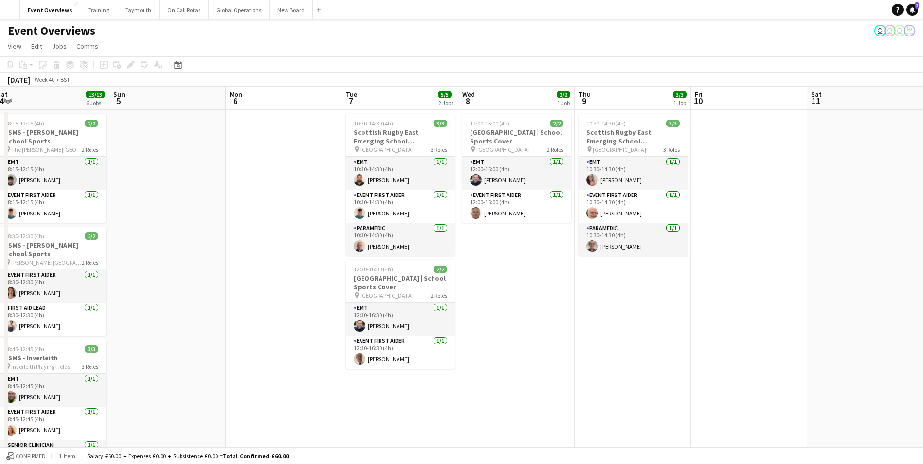
drag, startPoint x: 616, startPoint y: 303, endPoint x: 59, endPoint y: 301, distance: 557.3
click at [55, 300] on app-calendar-viewport "Wed 1 Thu 2 Fri 3 15/23 2 Jobs Sat 4 13/13 6 Jobs Sun 5 Mon 6 Tue 7 5/5 2 Jobs …" at bounding box center [461, 461] width 923 height 749
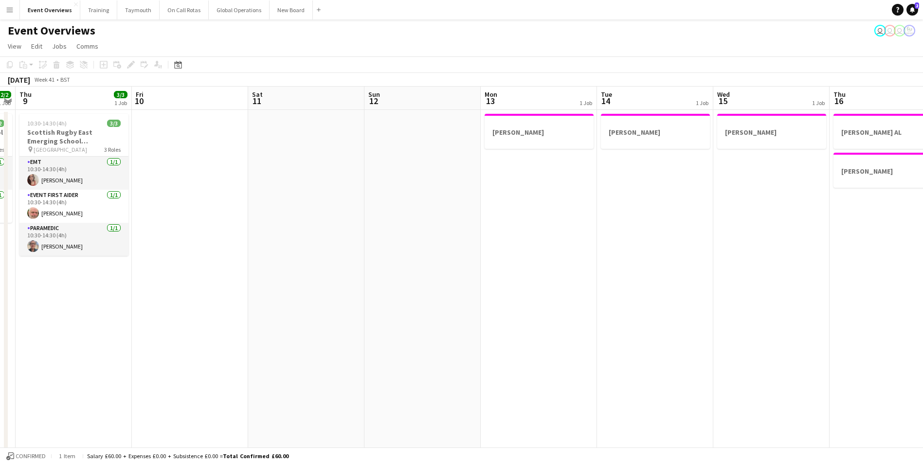
drag, startPoint x: 654, startPoint y: 337, endPoint x: 153, endPoint y: 332, distance: 500.8
click at [153, 332] on app-calendar-viewport "Mon 6 Tue 7 5/5 2 Jobs Wed 8 2/2 1 Job Thu 9 3/3 1 Job Fri 10 Sat 11 Sun 12 Mon…" at bounding box center [461, 461] width 923 height 749
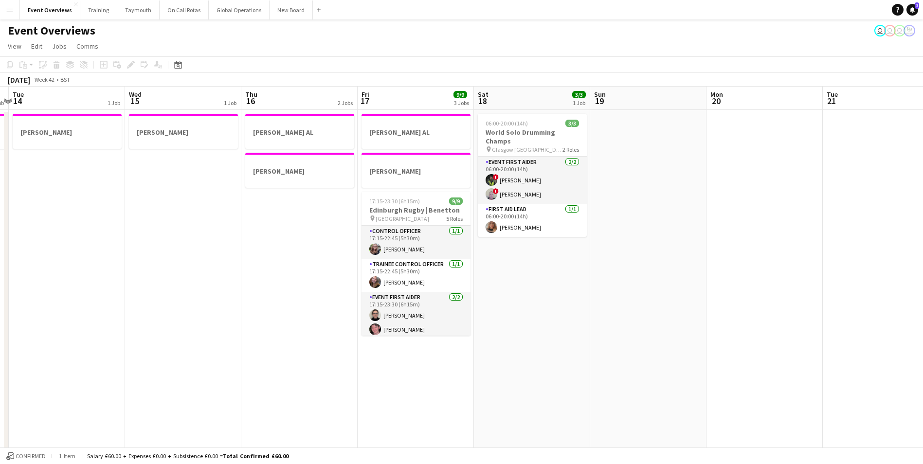
drag, startPoint x: 488, startPoint y: 308, endPoint x: -8, endPoint y: 313, distance: 496.0
click at [0, 313] on html "Menu Boards Boards Boards All jobs Status Workforce Workforce My Workforce Recr…" at bounding box center [461, 426] width 923 height 852
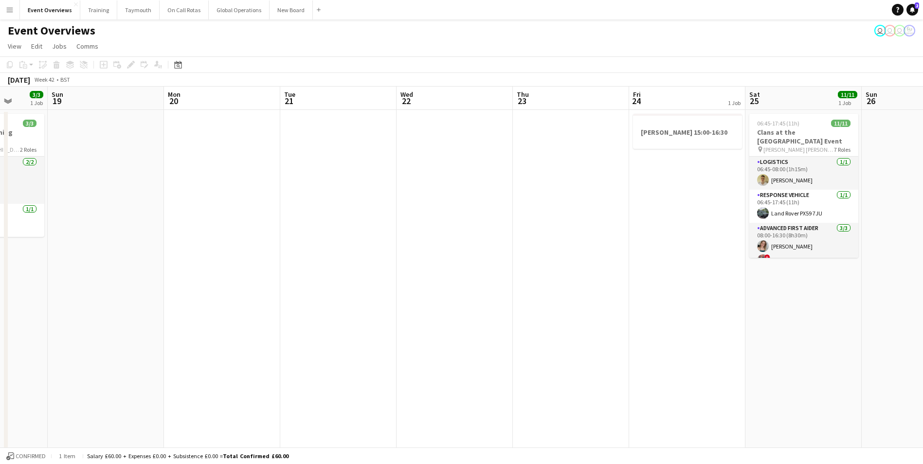
scroll to position [0, 388]
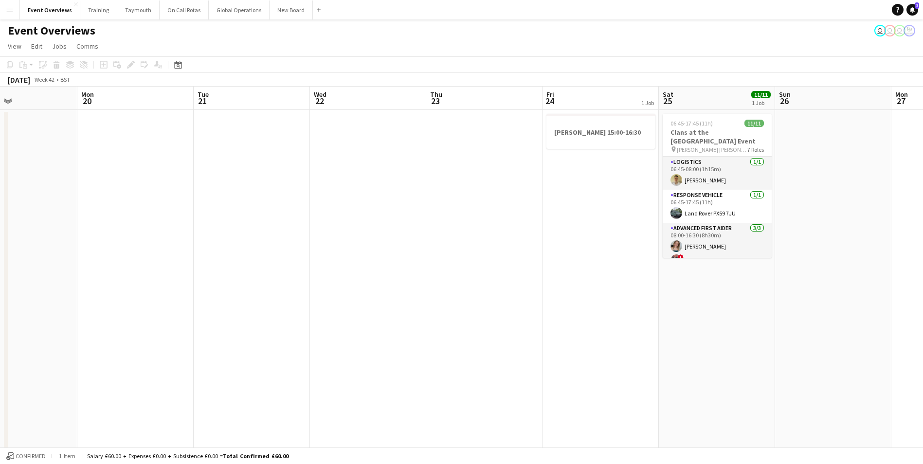
drag, startPoint x: 613, startPoint y: 330, endPoint x: -109, endPoint y: 366, distance: 723.2
click at [0, 366] on html "Menu Boards Boards Boards All jobs Status Workforce Workforce My Workforce Recr…" at bounding box center [461, 426] width 923 height 852
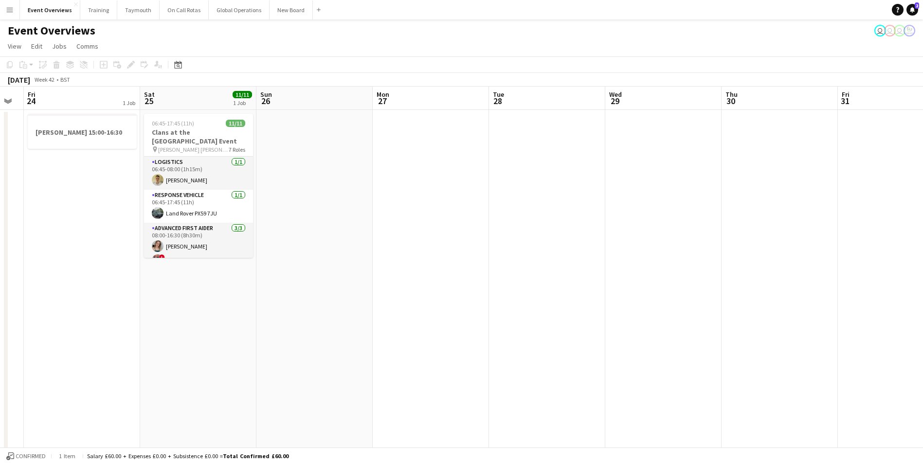
drag, startPoint x: 654, startPoint y: 324, endPoint x: -22, endPoint y: 342, distance: 676.8
click at [0, 342] on html "Menu Boards Boards Boards All jobs Status Workforce Workforce My Workforce Recr…" at bounding box center [461, 456] width 923 height 912
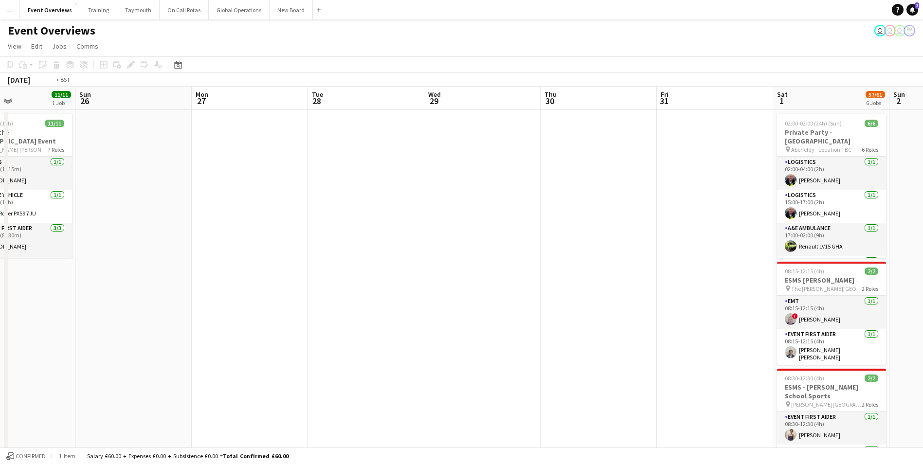
drag, startPoint x: 481, startPoint y: 314, endPoint x: 73, endPoint y: 327, distance: 409.0
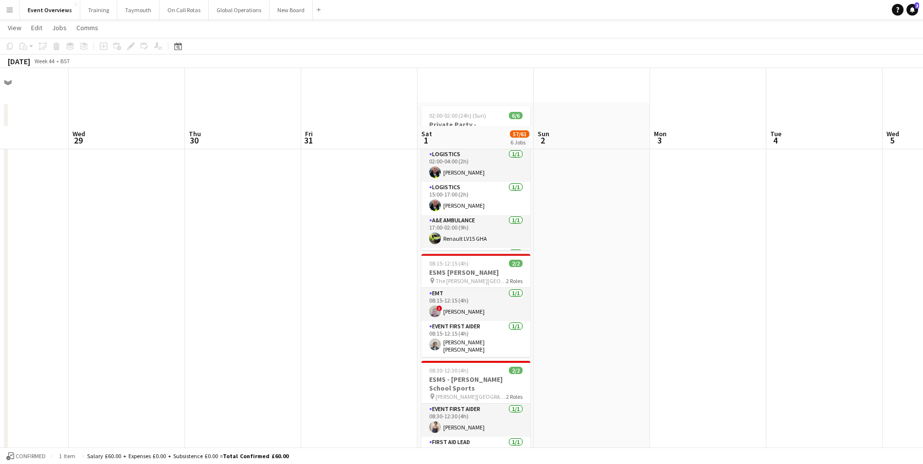
scroll to position [0, 0]
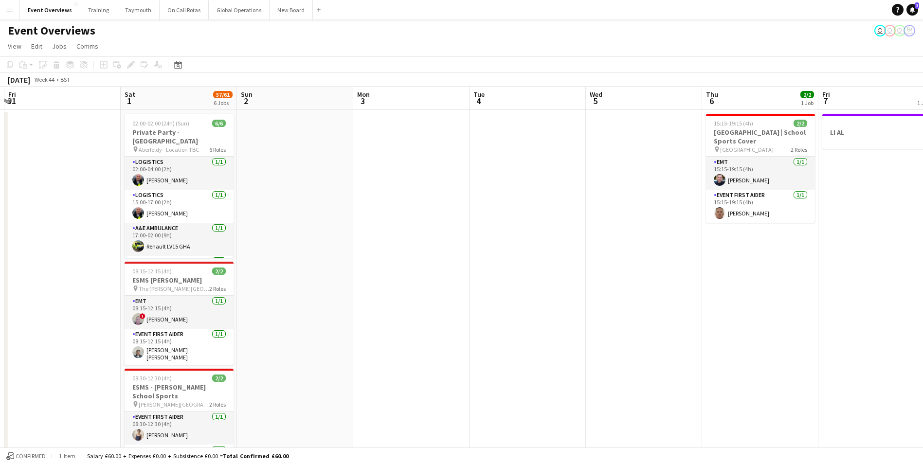
drag, startPoint x: 649, startPoint y: 277, endPoint x: 156, endPoint y: 299, distance: 493.0
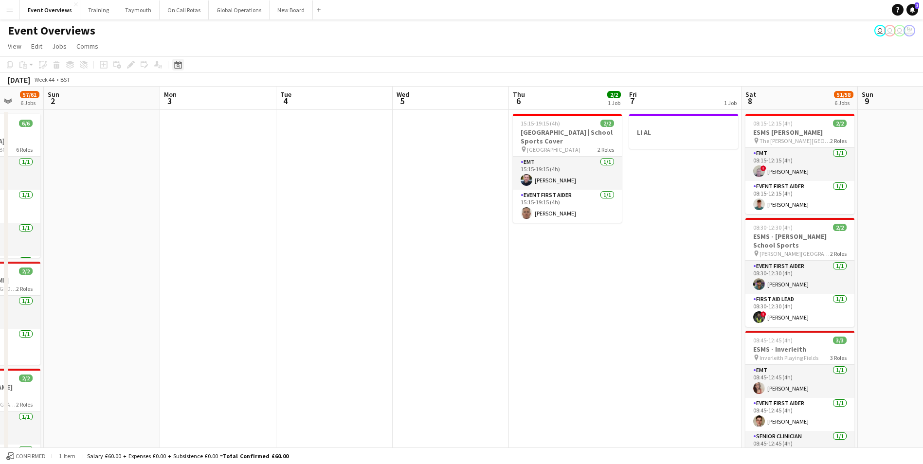
click at [181, 64] on icon at bounding box center [177, 65] width 7 height 8
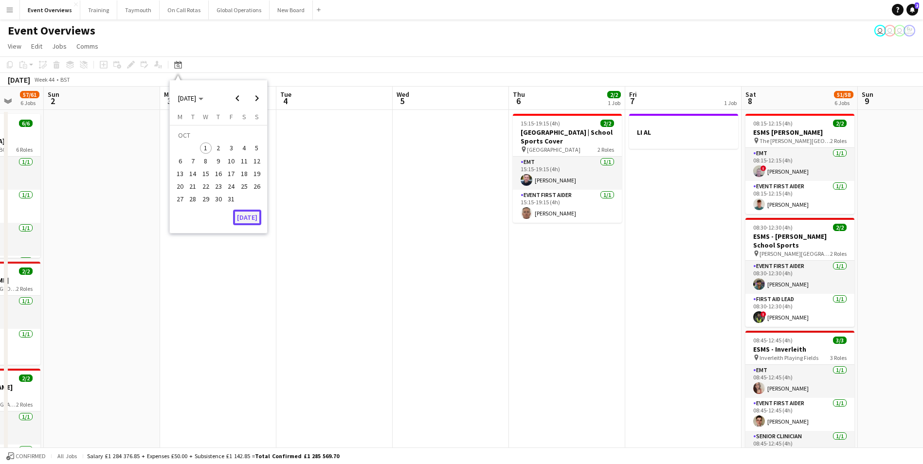
click at [249, 215] on button "[DATE]" at bounding box center [247, 218] width 28 height 16
